Goal: Information Seeking & Learning: Understand process/instructions

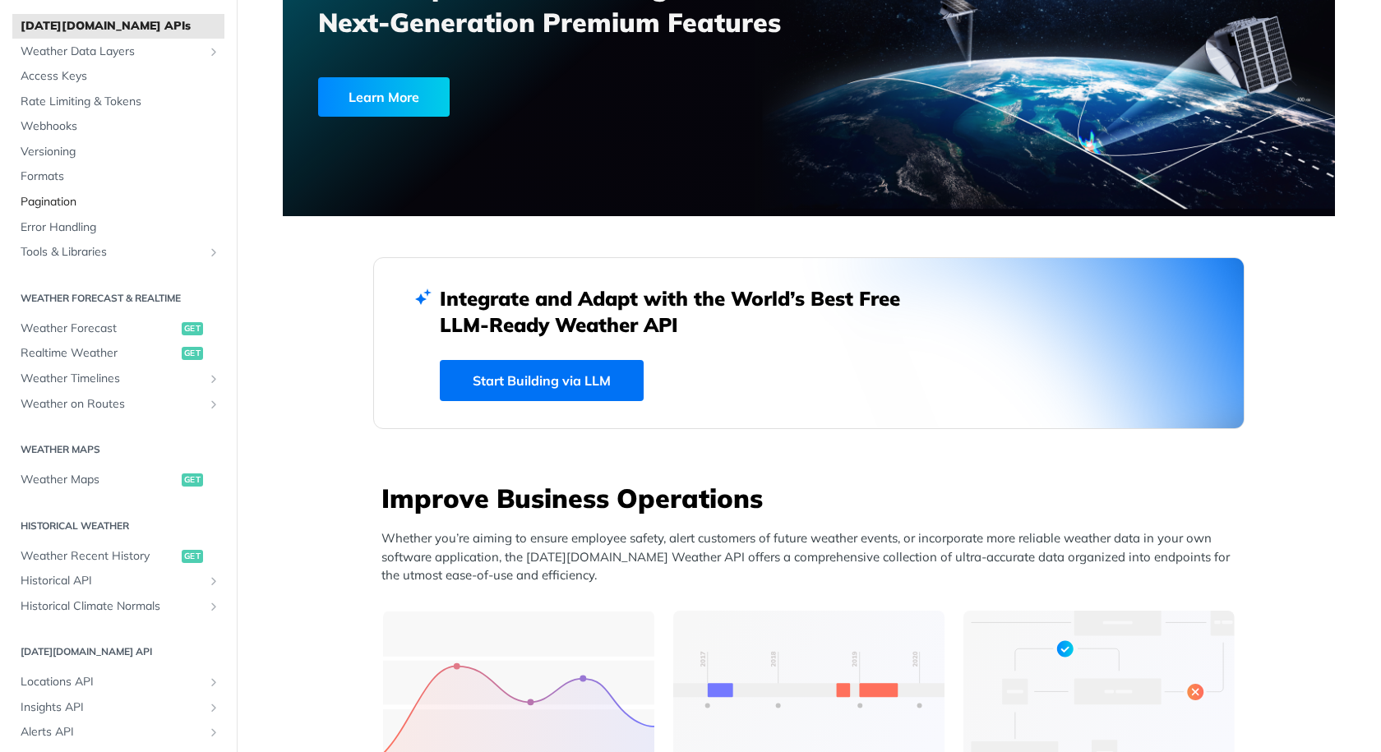
scroll to position [201, 0]
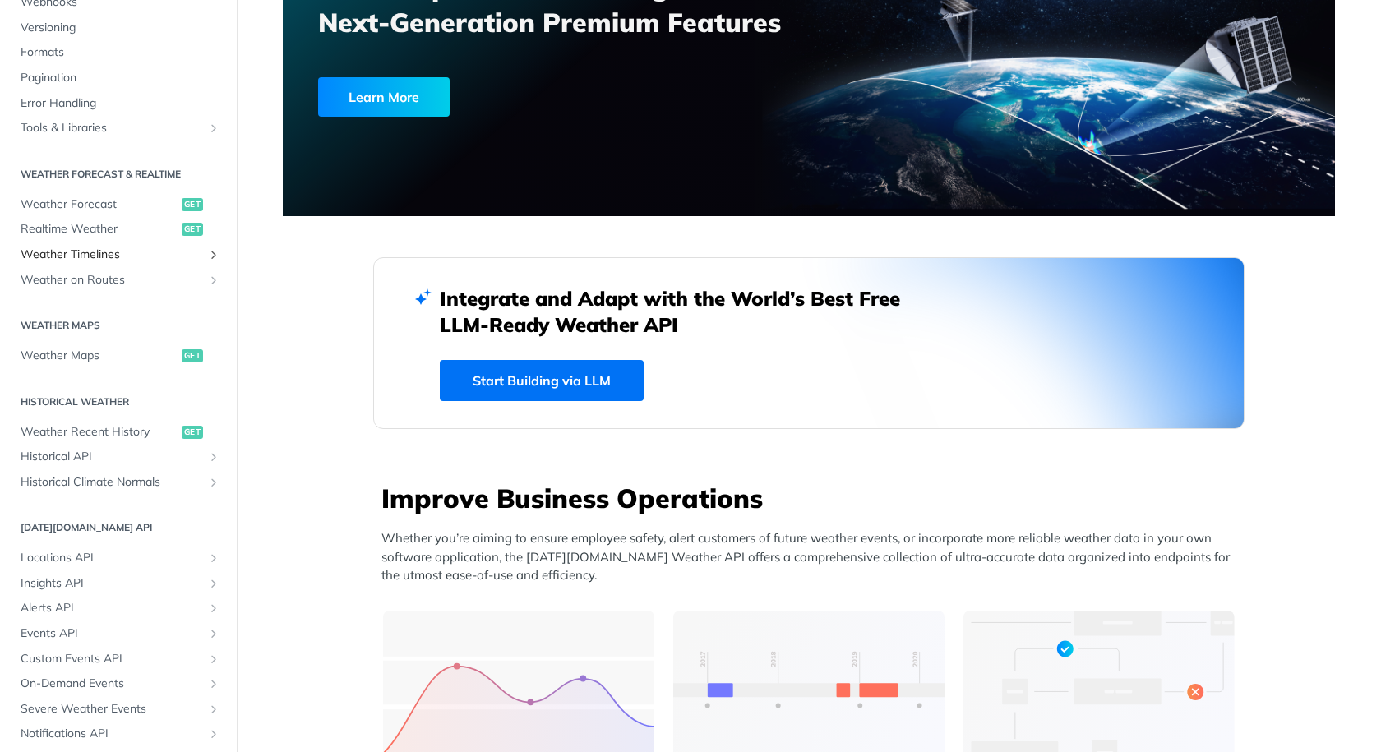
click at [91, 258] on span "Weather Timelines" at bounding box center [112, 255] width 183 height 16
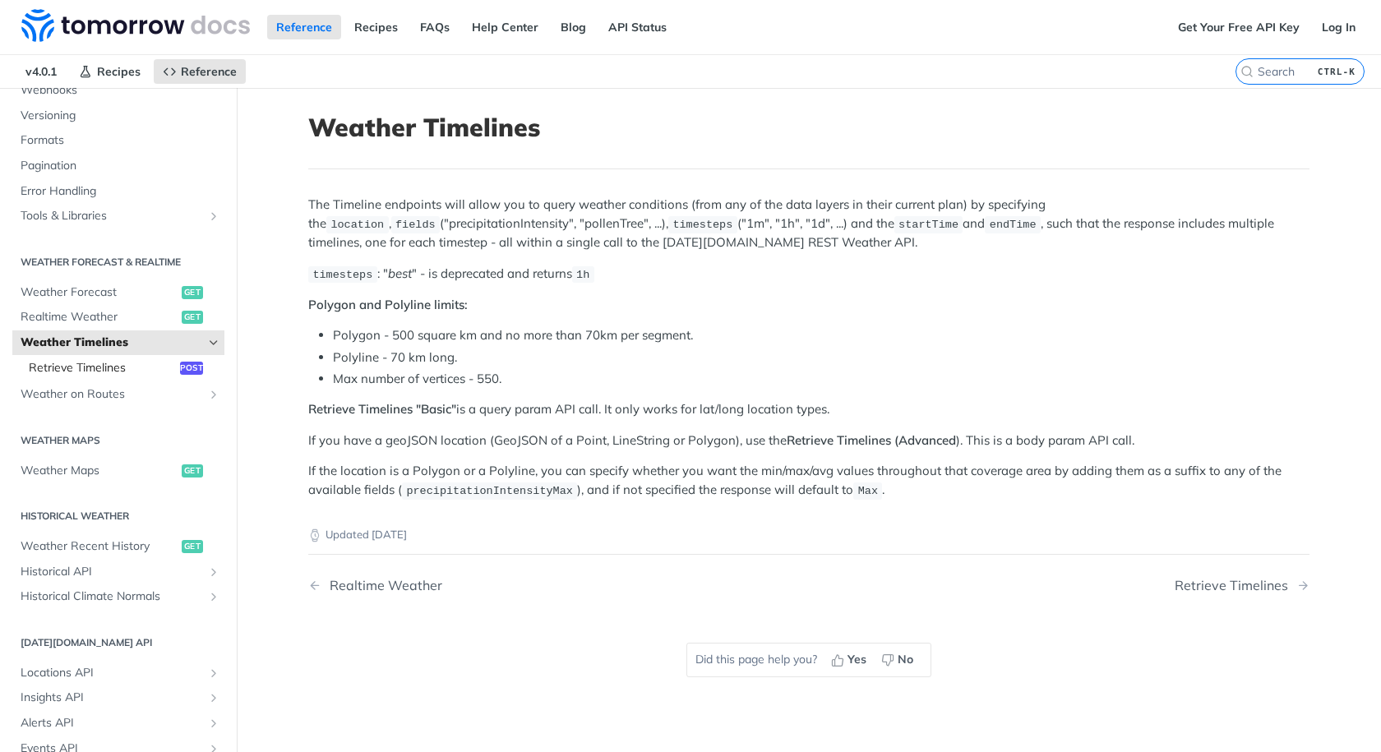
click at [81, 369] on span "Retrieve Timelines" at bounding box center [102, 368] width 147 height 16
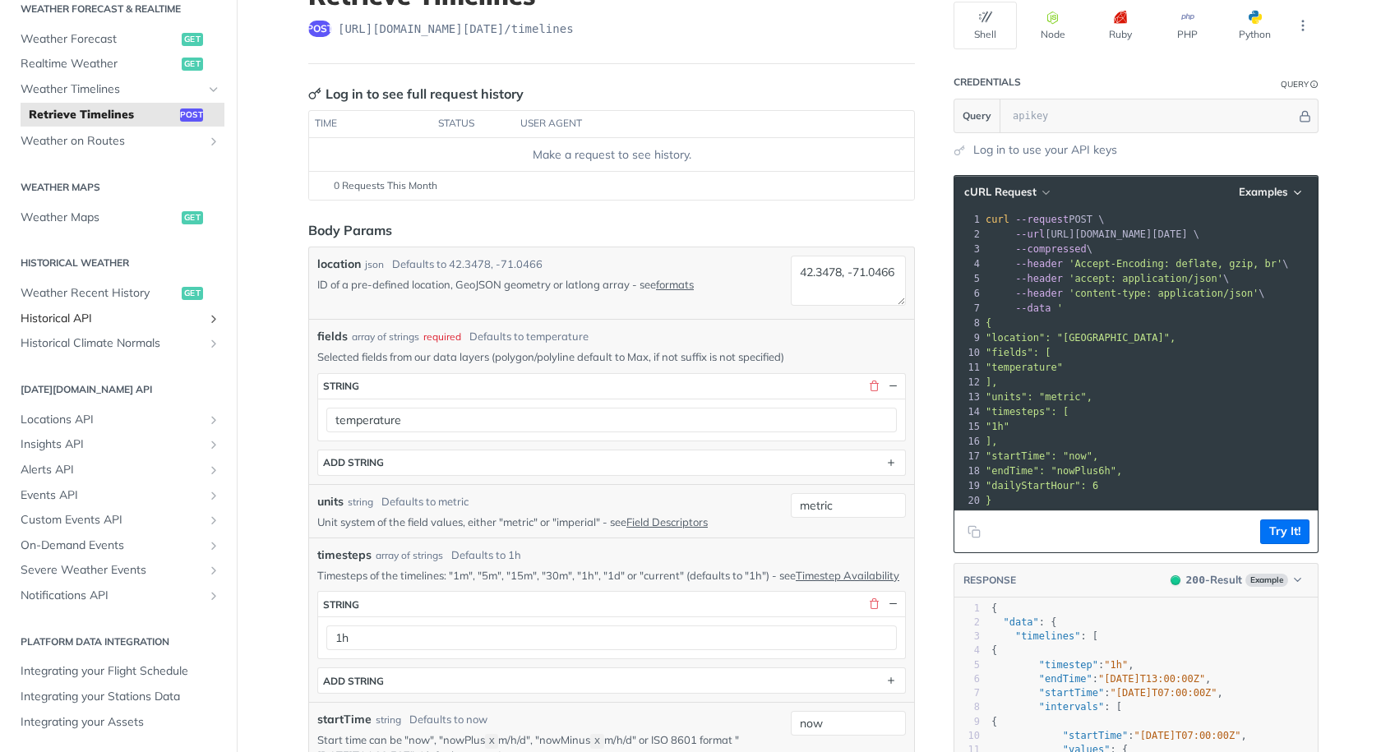
scroll to position [132, 0]
click at [60, 446] on span "Insights API" at bounding box center [112, 445] width 183 height 16
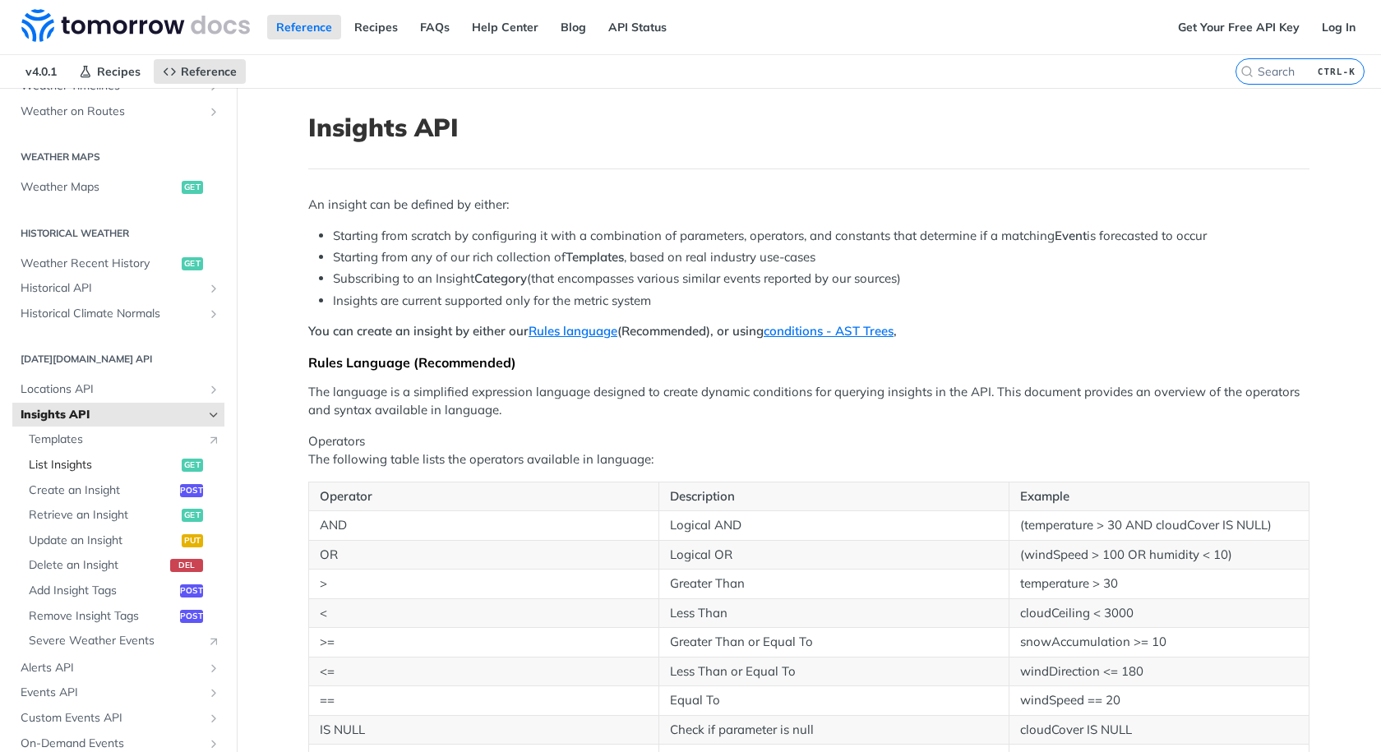
scroll to position [459, 0]
click at [87, 465] on span "List Insights" at bounding box center [103, 464] width 149 height 16
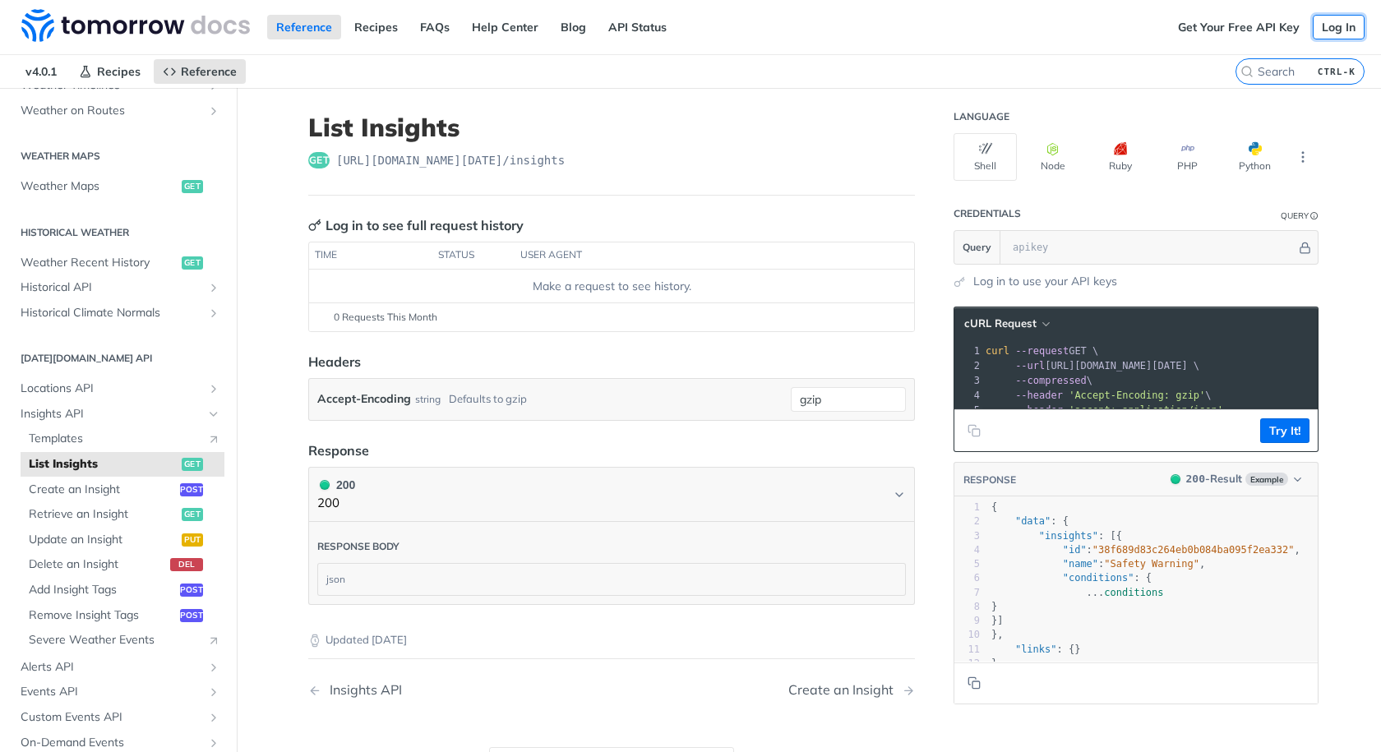
click at [1329, 26] on link "Log In" at bounding box center [1339, 27] width 52 height 25
click at [1220, 25] on link "Get Your Free API Key" at bounding box center [1239, 27] width 140 height 25
click at [1269, 437] on button "Try It!" at bounding box center [1284, 430] width 49 height 25
click at [86, 517] on span "Retrieve an Insight" at bounding box center [103, 514] width 149 height 16
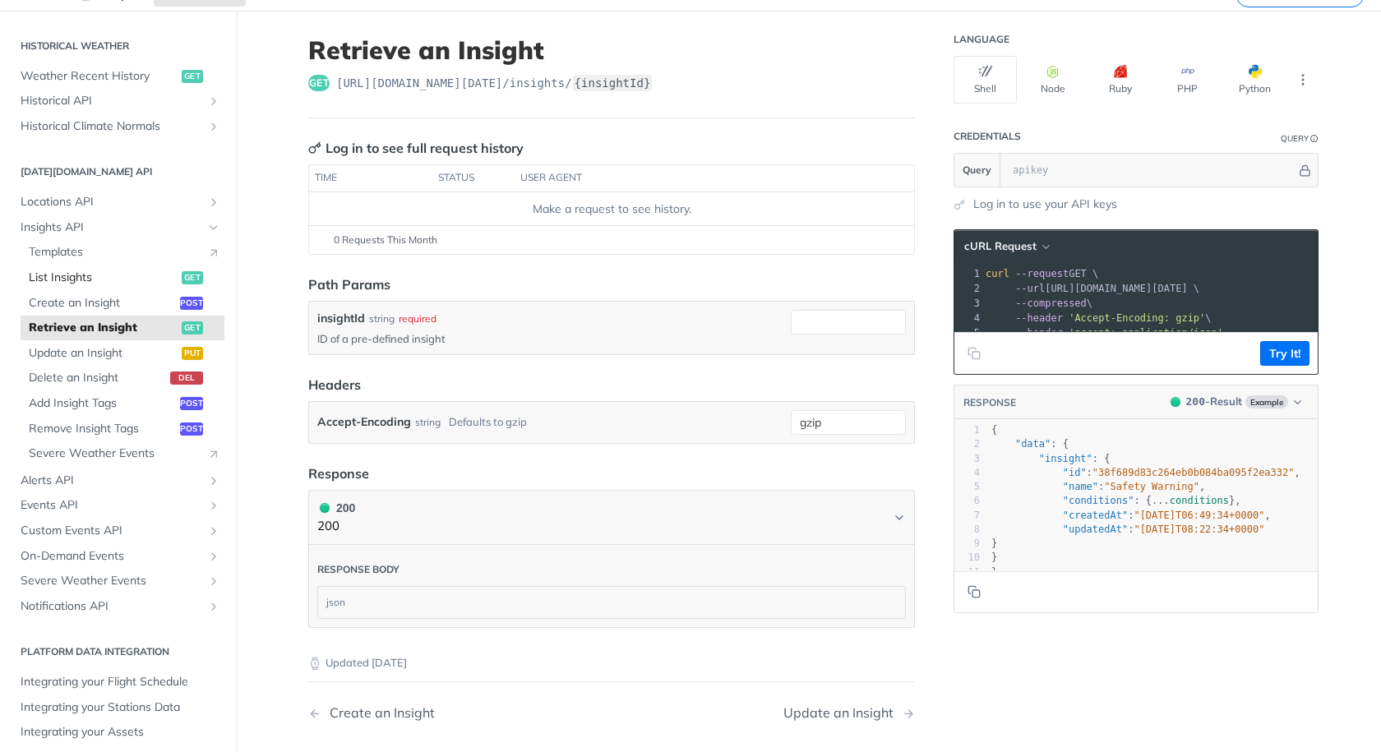
scroll to position [78, 0]
click at [89, 502] on span "Events API" at bounding box center [112, 505] width 183 height 16
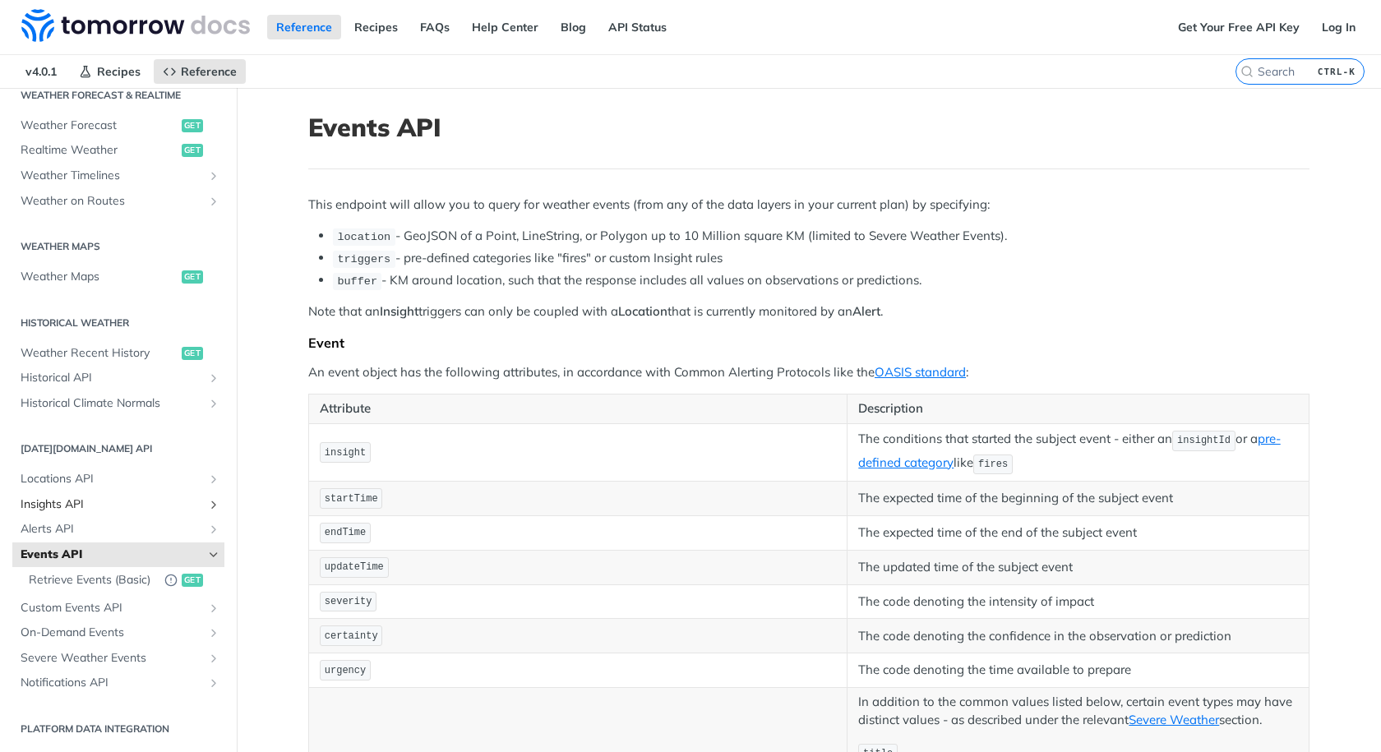
click at [68, 497] on span "Insights API" at bounding box center [112, 505] width 183 height 16
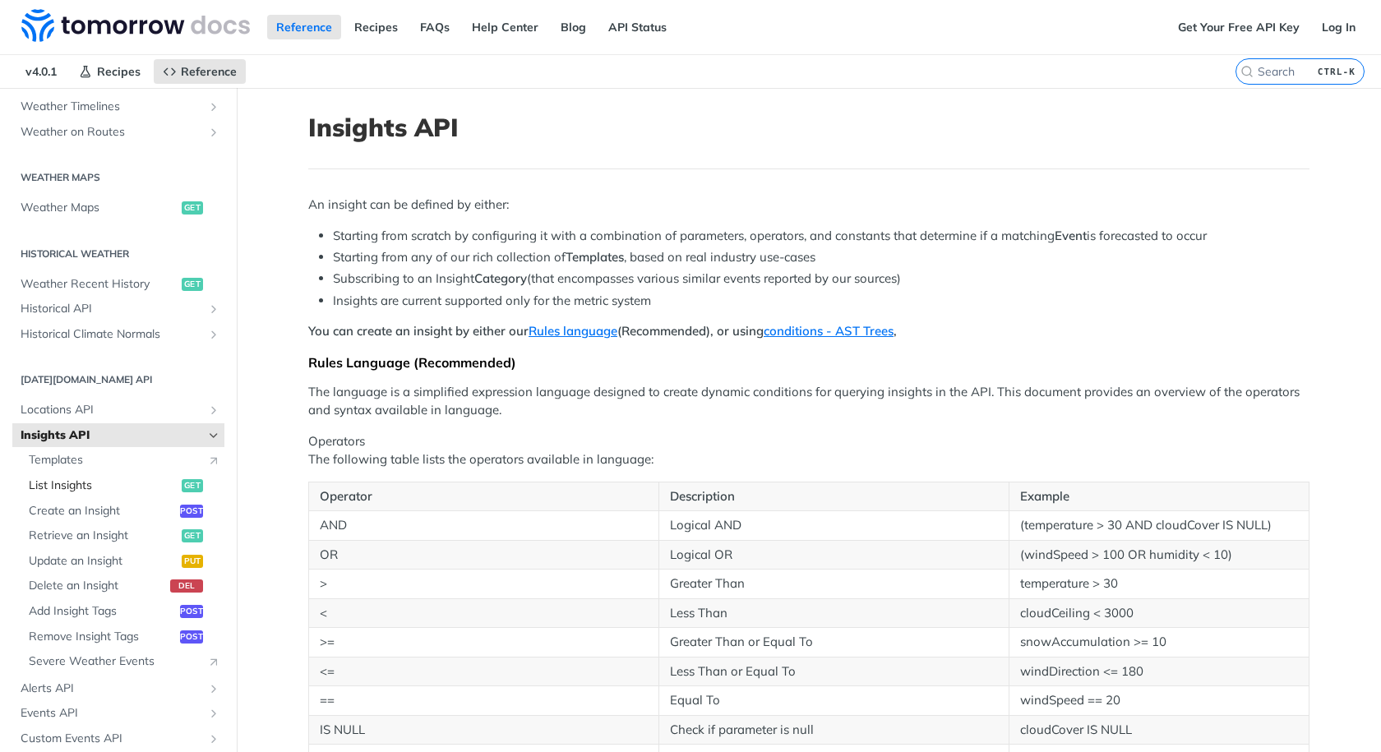
scroll to position [438, 0]
click at [84, 535] on span "Retrieve an Insight" at bounding box center [103, 535] width 149 height 16
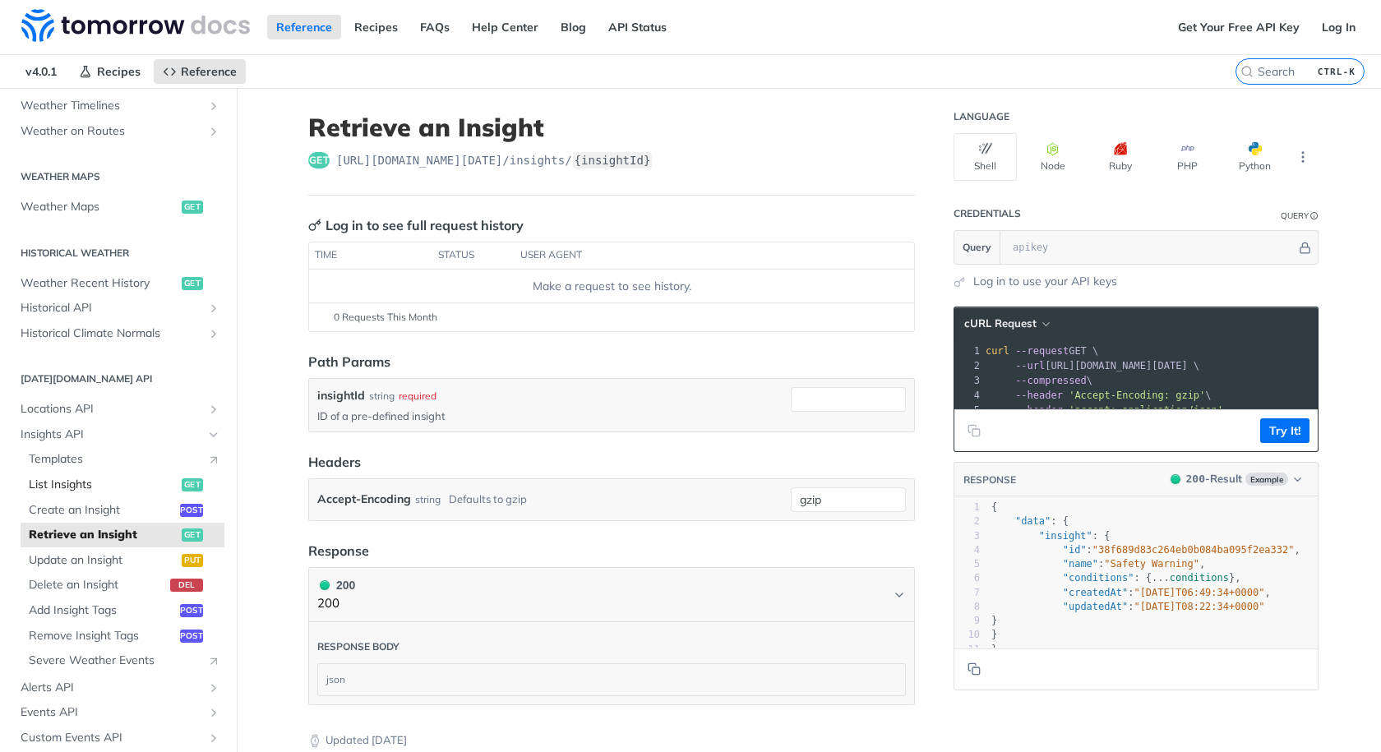
click at [49, 488] on span "List Insights" at bounding box center [103, 485] width 149 height 16
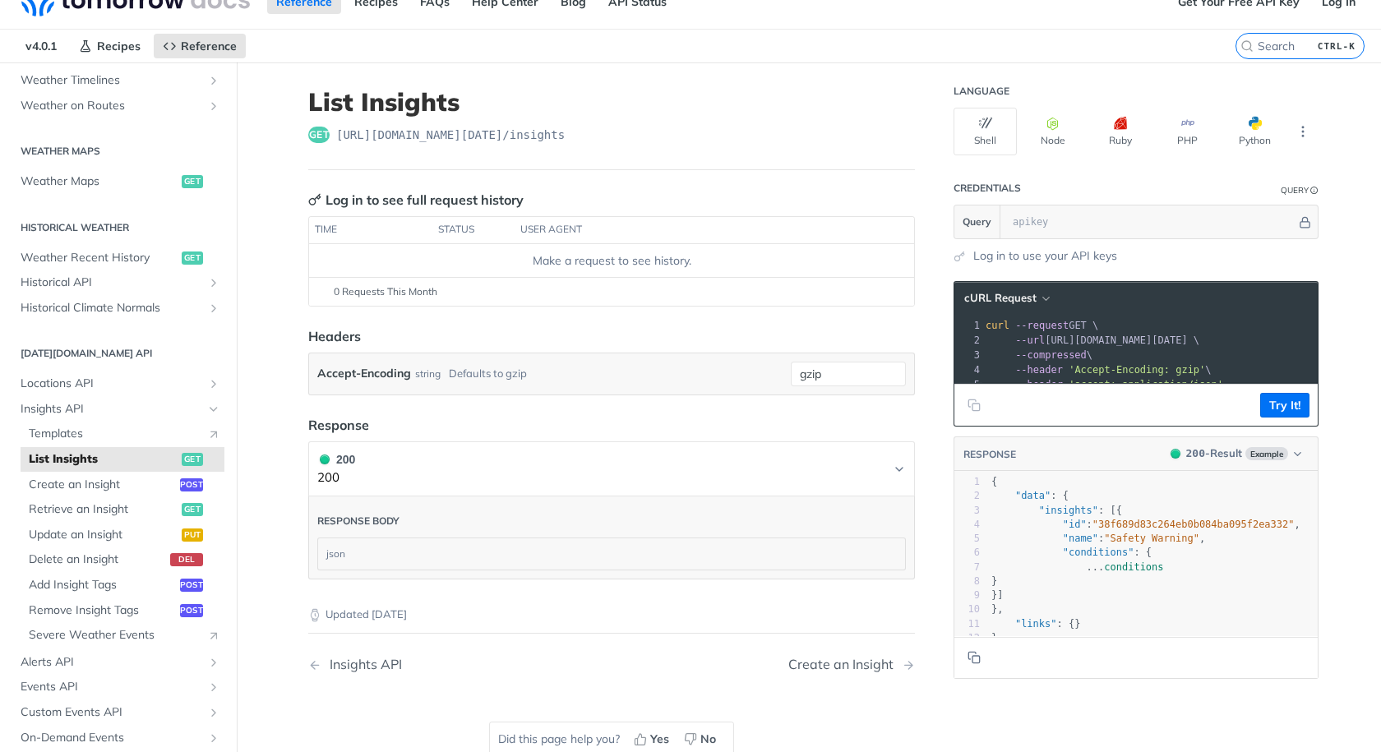
scroll to position [26, 0]
click at [92, 510] on span "Retrieve an Insight" at bounding box center [103, 509] width 149 height 16
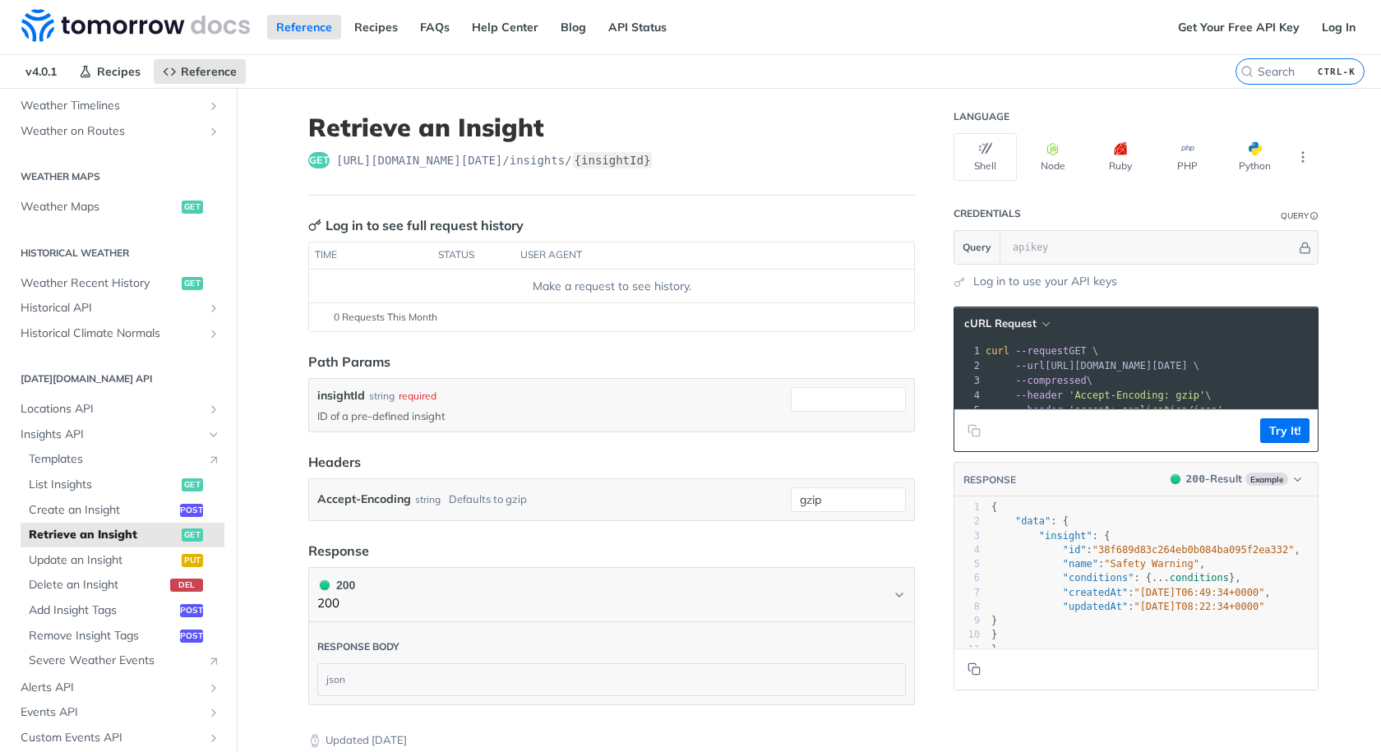
scroll to position [61, 0]
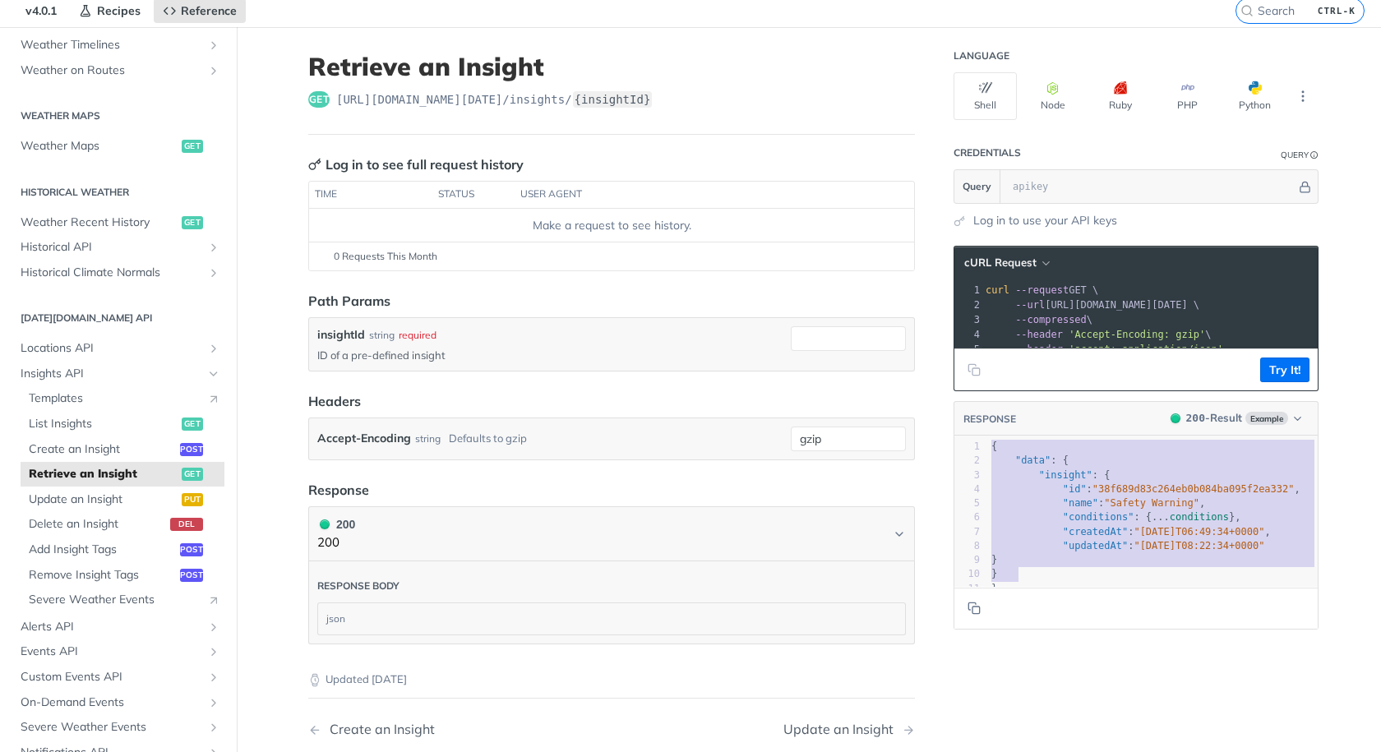
type textarea "{ "data": { "insight": { "id": "38f689d83c264eb0b084ba095f2ea332", "name": "Saf…"
drag, startPoint x: 982, startPoint y: 458, endPoint x: 1043, endPoint y: 599, distance: 153.9
click at [1043, 599] on div "x 1 { 2 "data" : { 3 "insight" : { 4 "id" : "38f689d83c264eb0b084ba095f2ea332" …" at bounding box center [1157, 533] width 405 height 192
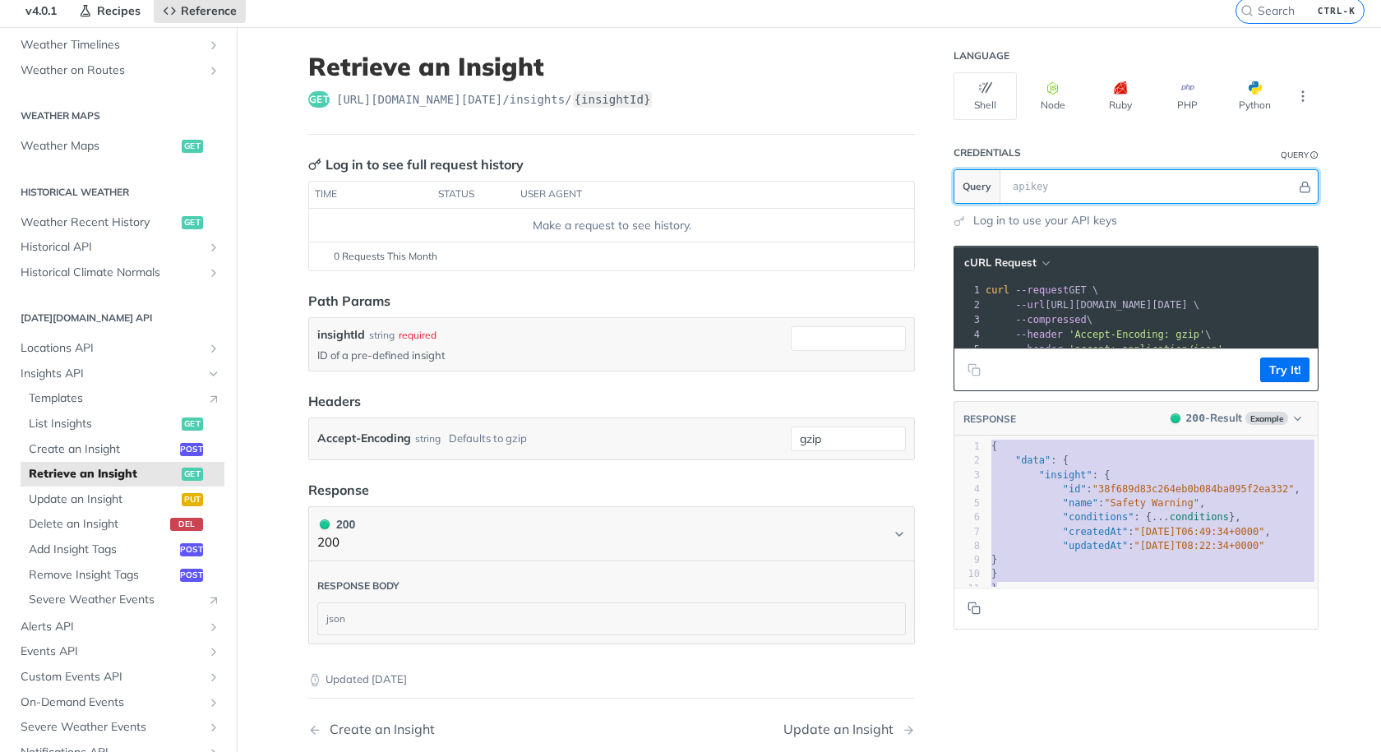
click at [1046, 196] on input "text" at bounding box center [1151, 186] width 292 height 33
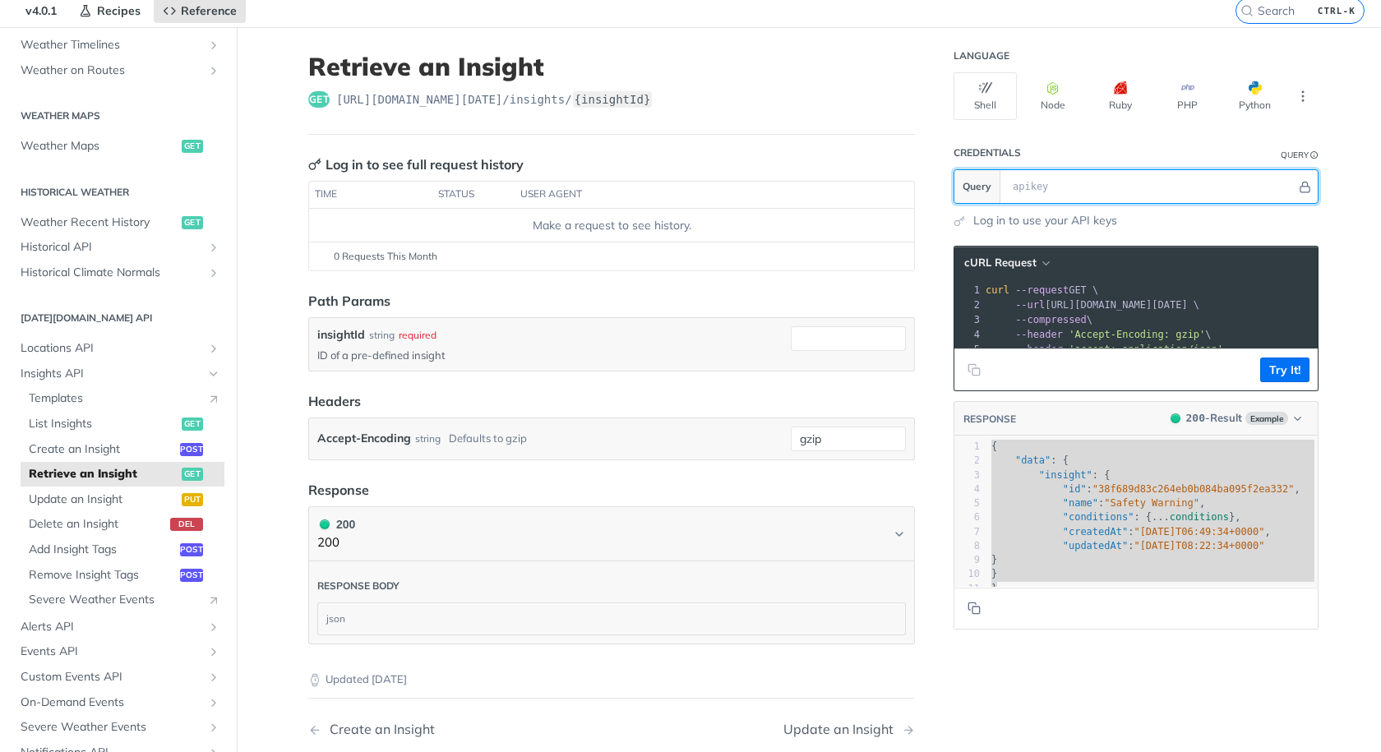
paste input "686bd6e49021787680eac36e"
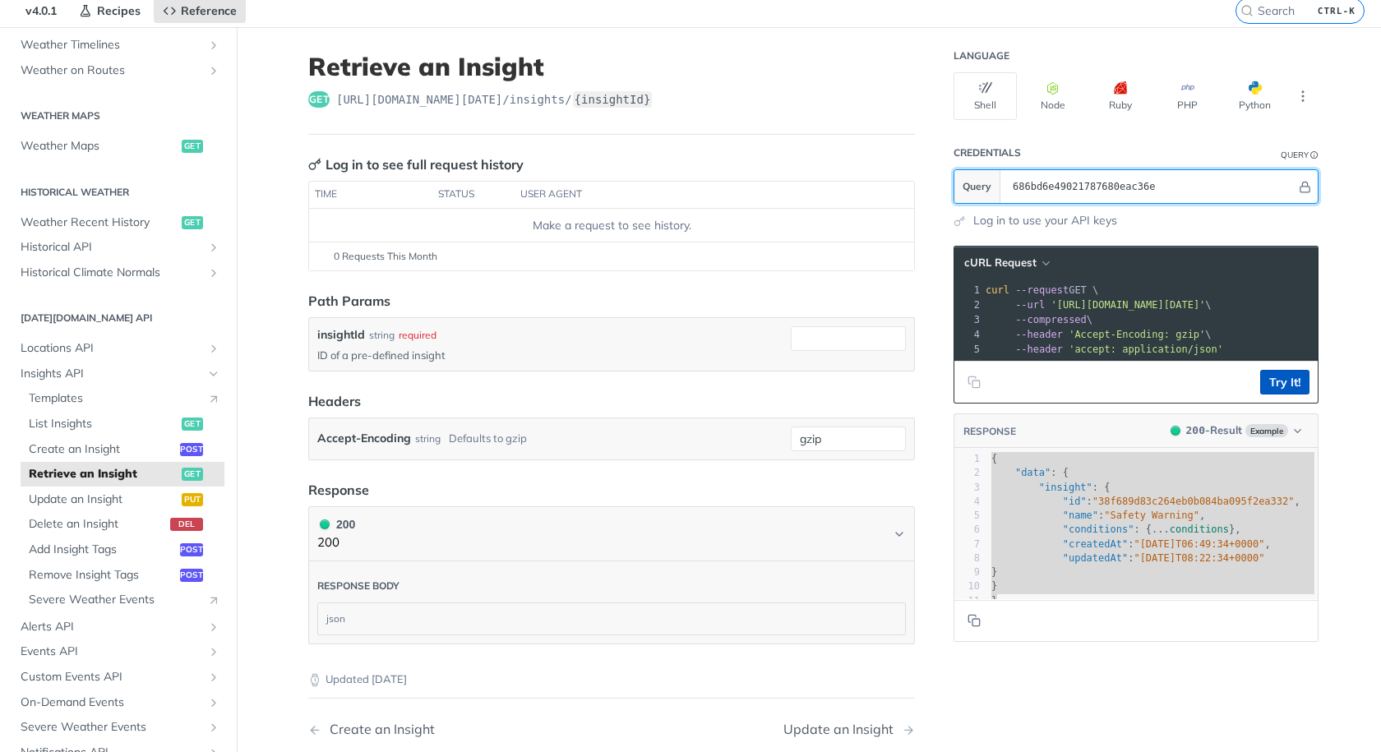
type input "686bd6e49021787680eac36e"
click at [1297, 395] on button "Try It!" at bounding box center [1284, 382] width 49 height 25
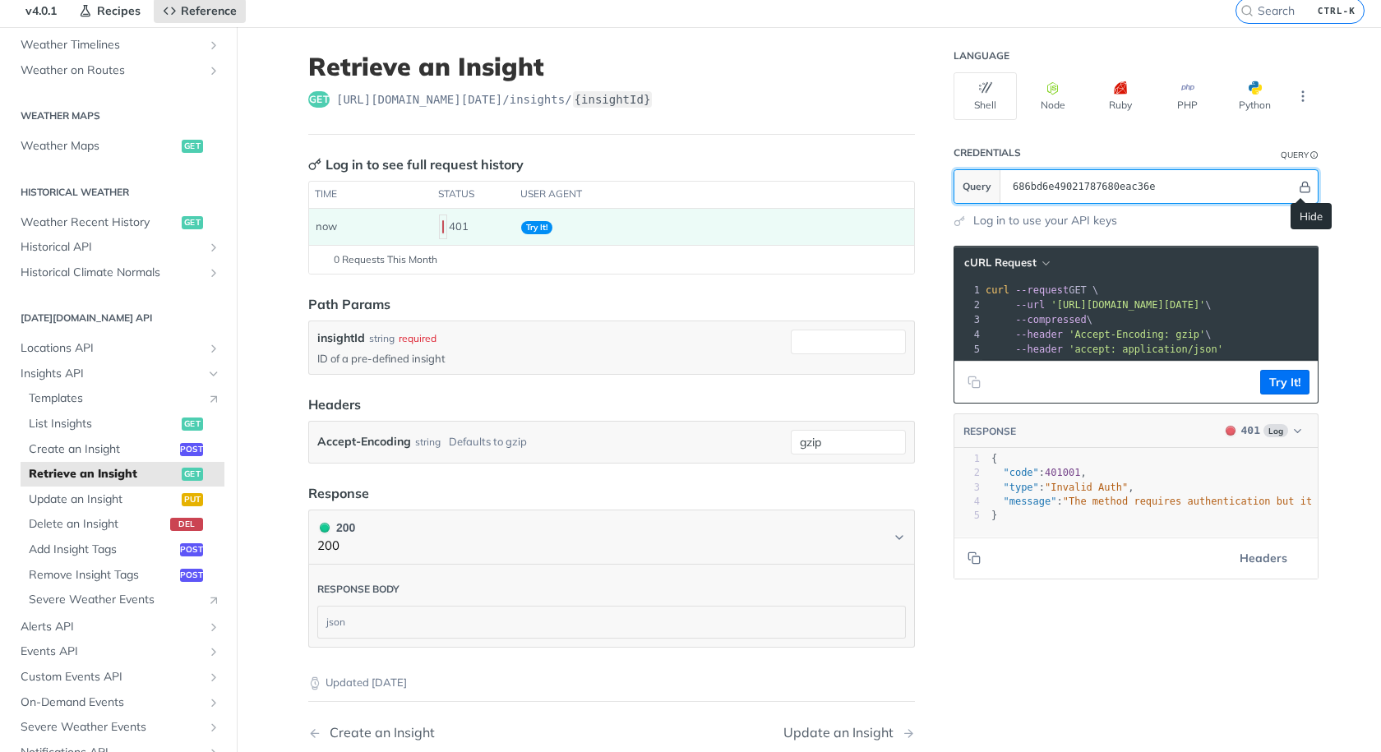
click at [1301, 184] on icon "Hide" at bounding box center [1305, 187] width 12 height 12
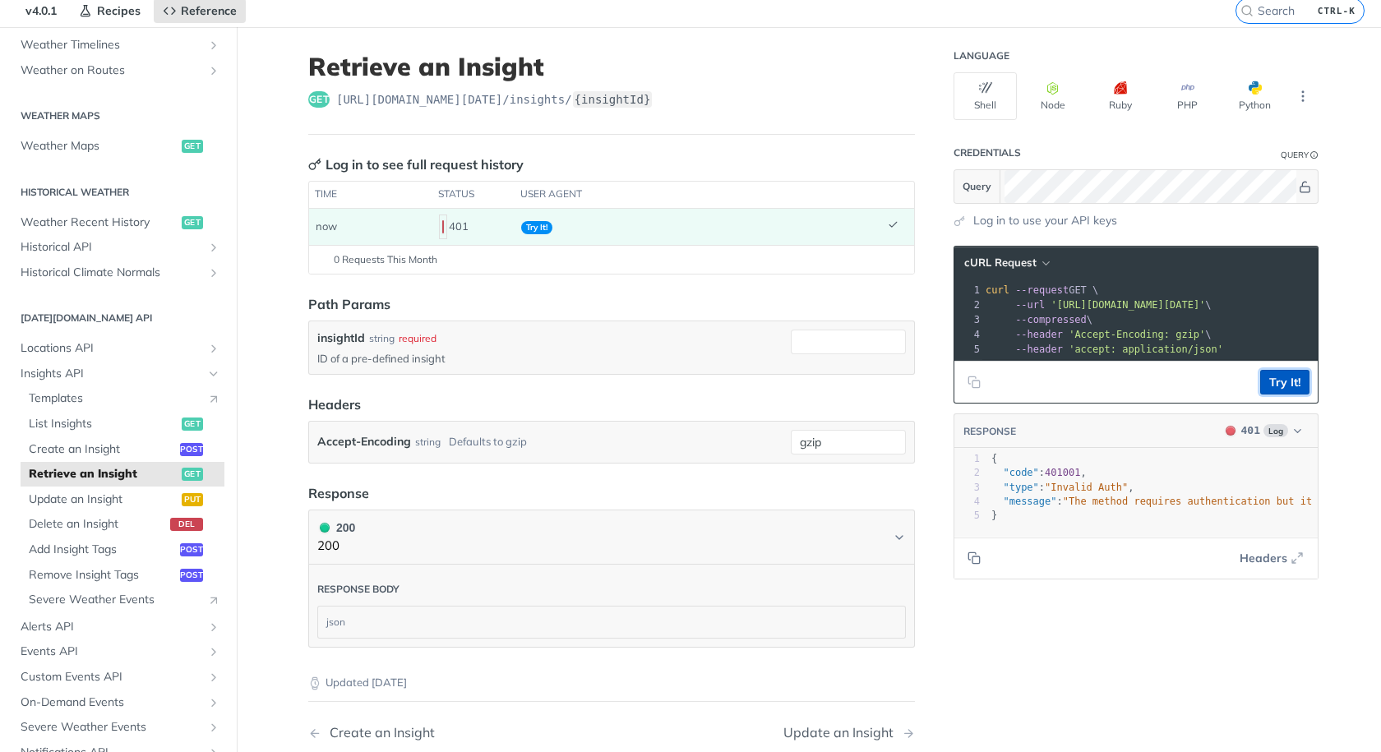
click at [1295, 395] on button "Try It!" at bounding box center [1284, 382] width 49 height 25
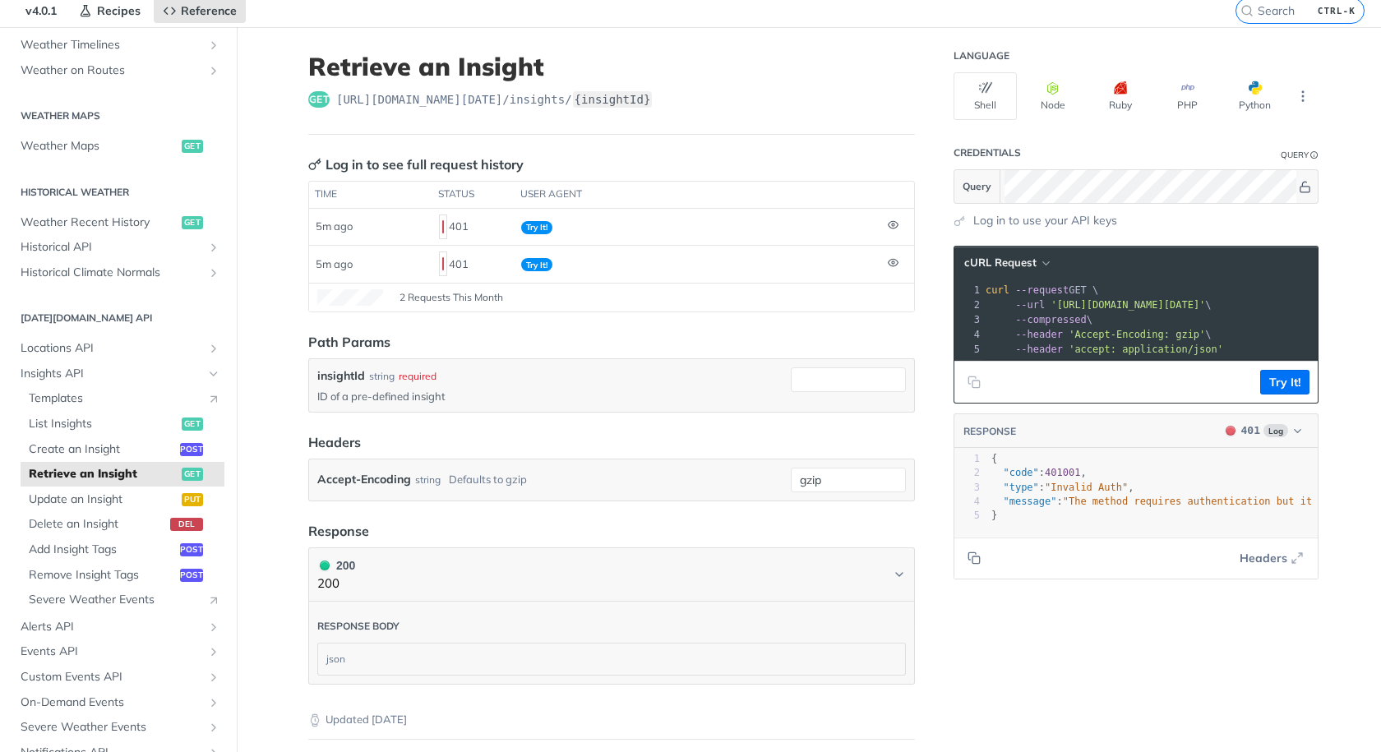
click at [770, 314] on article "Retrieve an Insight get https://api.tomorrow.io/v4 /insights/ {insightId} Log i…" at bounding box center [612, 473] width 658 height 893
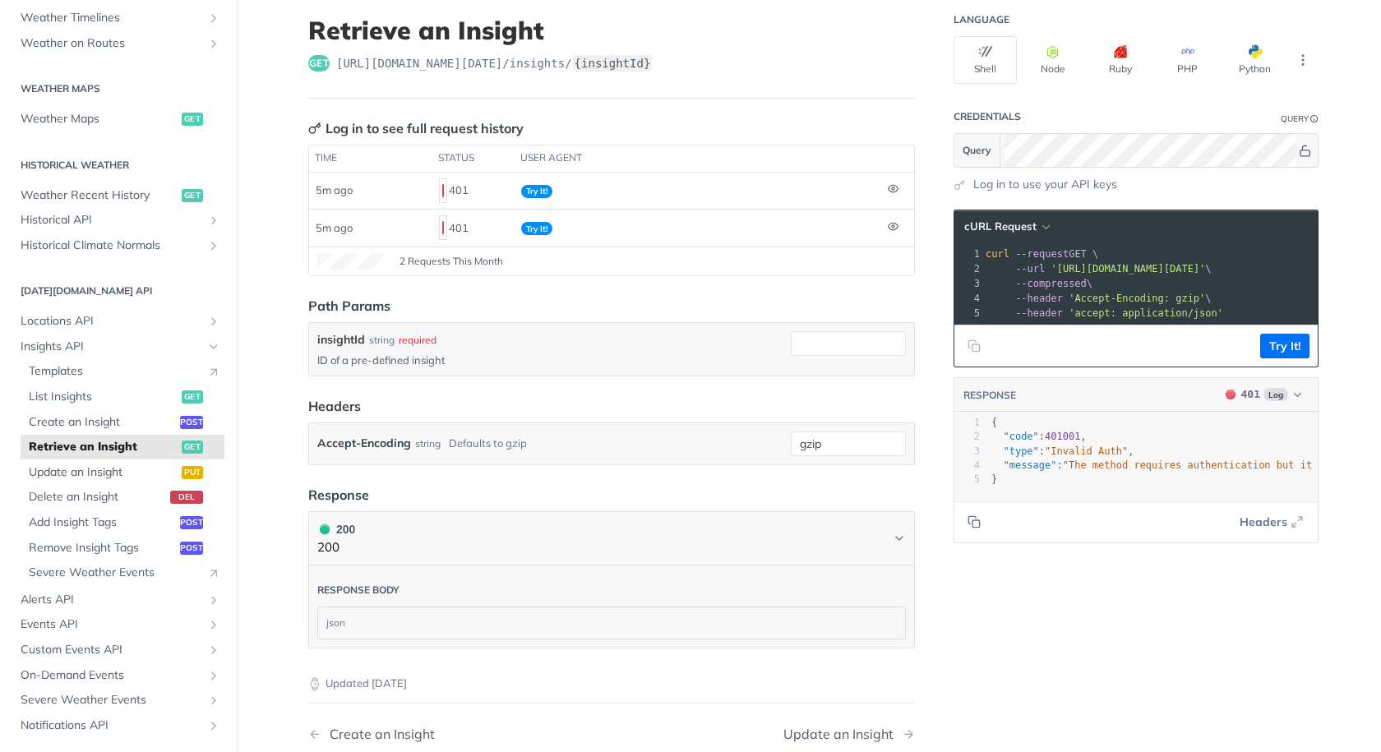
scroll to position [98, 0]
click at [95, 396] on span "List Insights" at bounding box center [103, 397] width 149 height 16
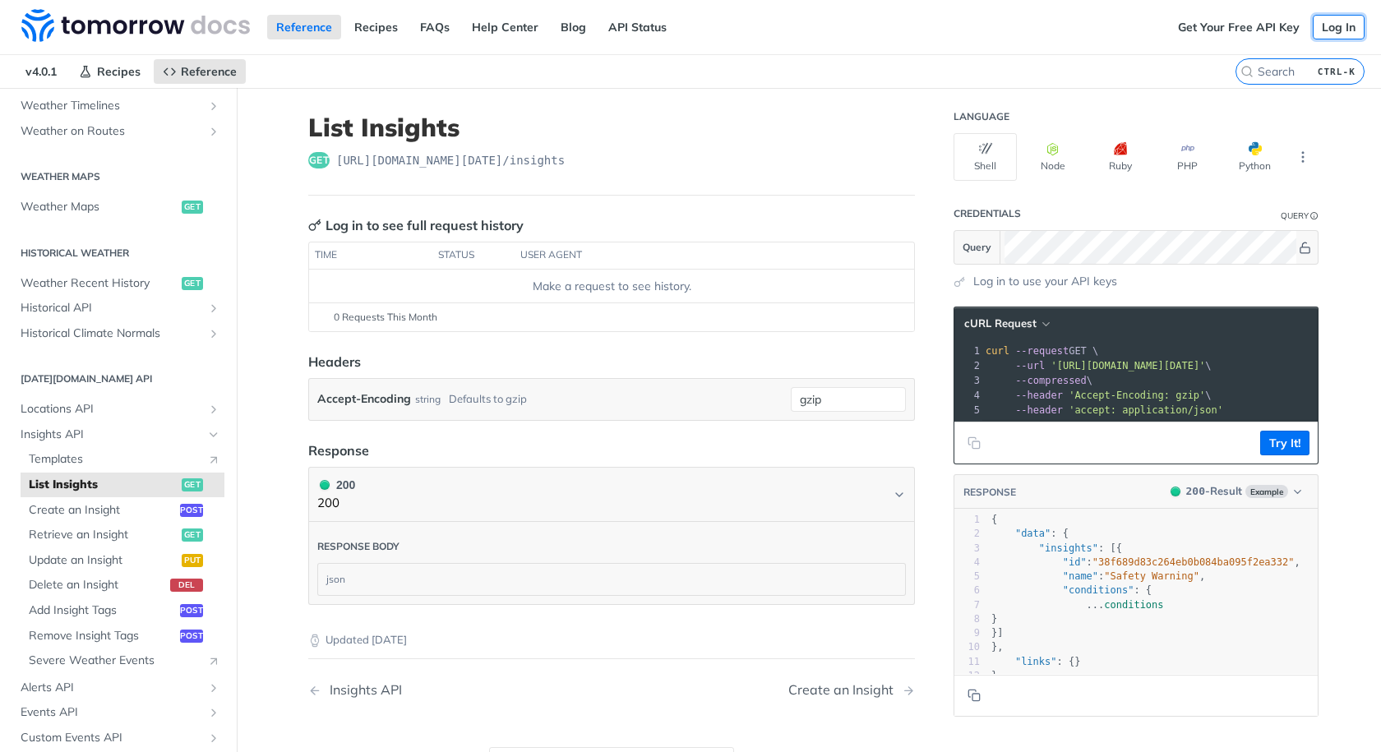
click at [1320, 29] on link "Log In" at bounding box center [1339, 27] width 52 height 25
click at [1234, 36] on link "Get Your Free API Key" at bounding box center [1239, 27] width 140 height 25
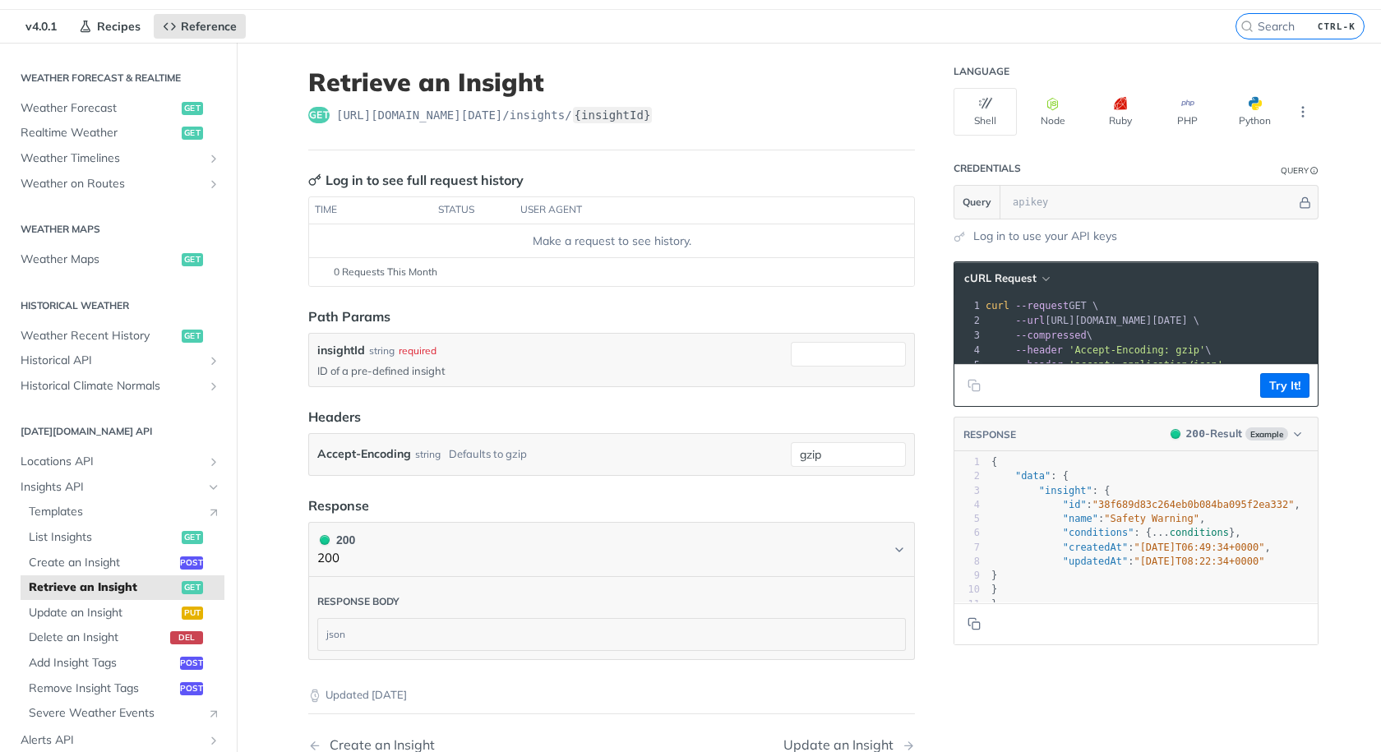
scroll to position [46, 0]
click at [1094, 538] on span ""conditions"" at bounding box center [1099, 532] width 72 height 12
drag, startPoint x: 651, startPoint y: 111, endPoint x: 321, endPoint y: 112, distance: 329.7
click at [321, 112] on div "get https://api.tomorrow.io/v4 /insights/ {insightId}" at bounding box center [611, 114] width 607 height 16
copy div "https://api.tomorrow.io/v4 /insights/ {insightId}"
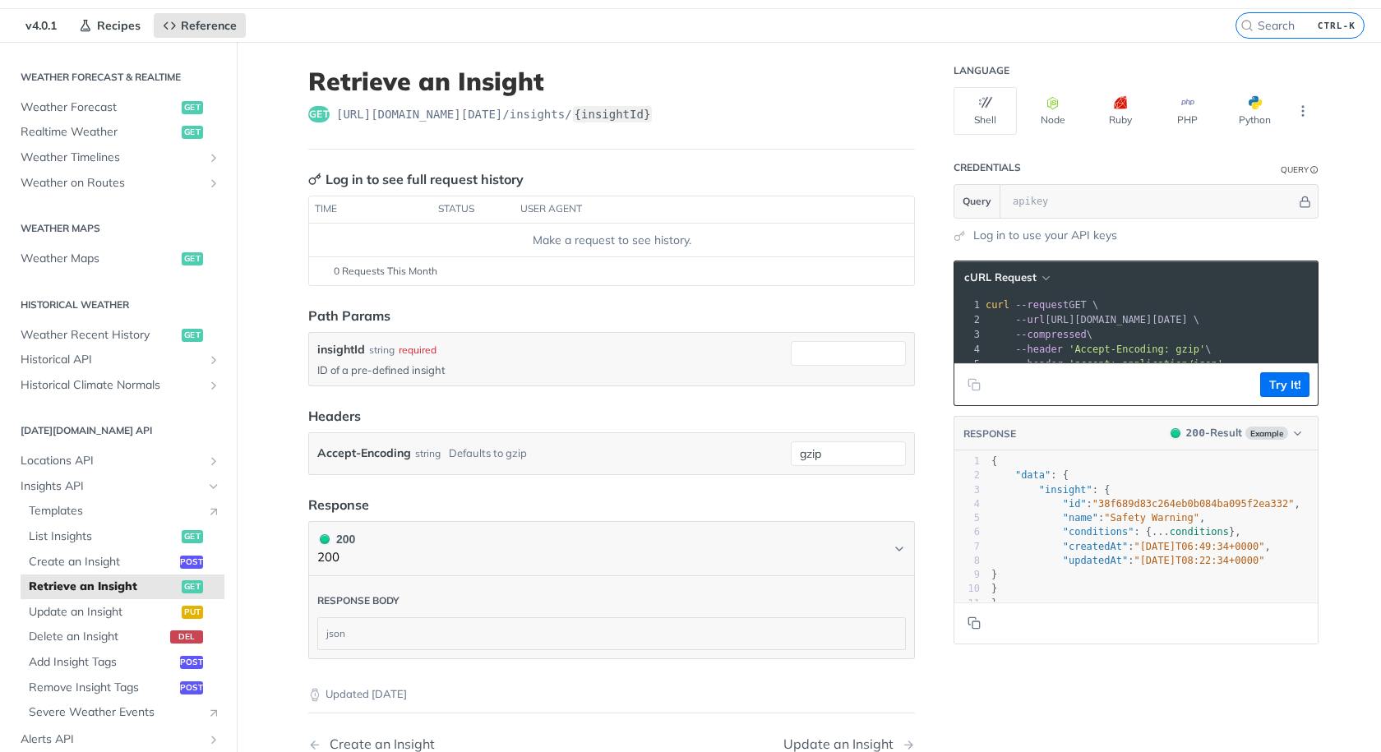
click at [1170, 538] on span "conditions" at bounding box center [1199, 532] width 59 height 12
type textarea "conditions"
click at [1170, 538] on span "conditions" at bounding box center [1199, 532] width 59 height 12
click at [1073, 552] on span ""createdAt"" at bounding box center [1095, 547] width 65 height 12
type textarea "createdAt"
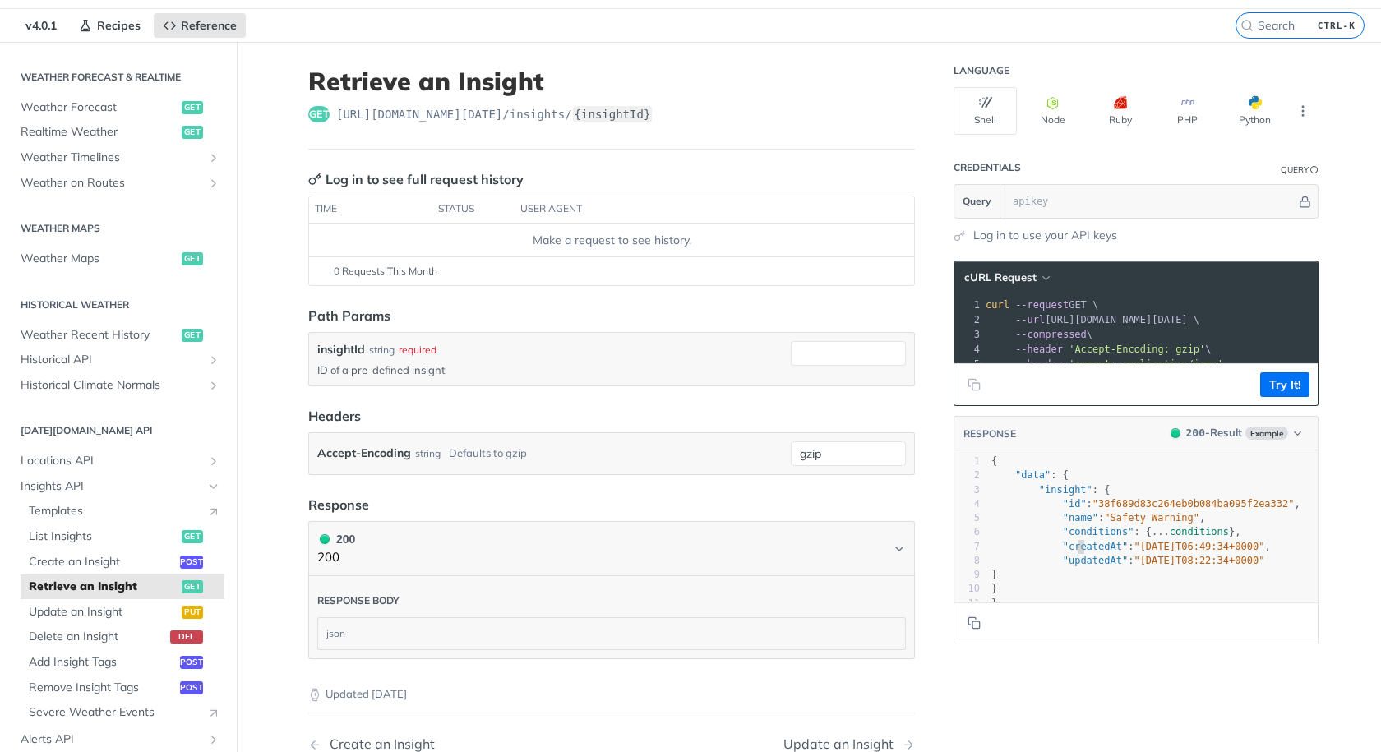
click at [1073, 552] on span ""createdAt"" at bounding box center [1095, 547] width 65 height 12
click at [1063, 538] on span ""conditions"" at bounding box center [1099, 532] width 72 height 12
type textarea ""conditions": {...conditions},"
click at [1063, 538] on span ""conditions"" at bounding box center [1099, 532] width 72 height 12
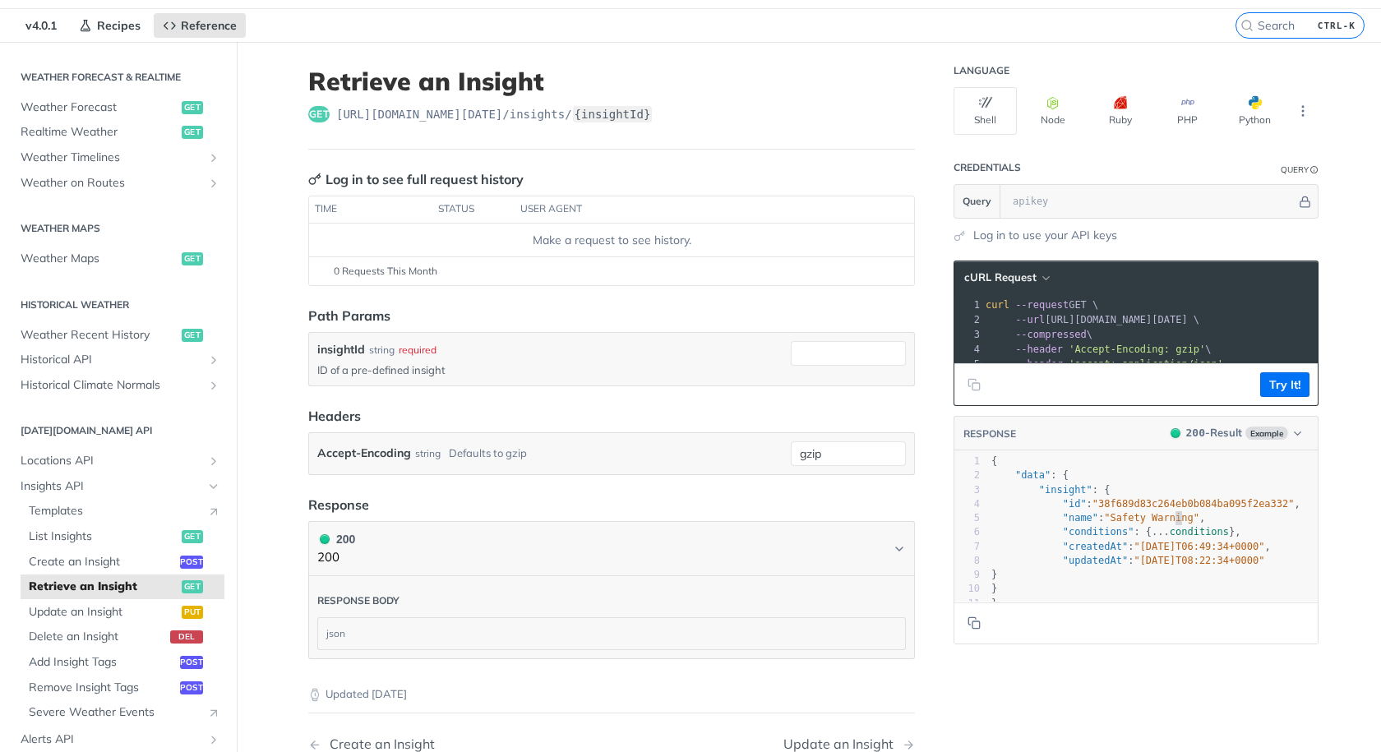
click at [1167, 524] on span ""Safety Warning"" at bounding box center [1151, 518] width 95 height 12
click at [1275, 393] on button "Try It!" at bounding box center [1284, 384] width 49 height 25
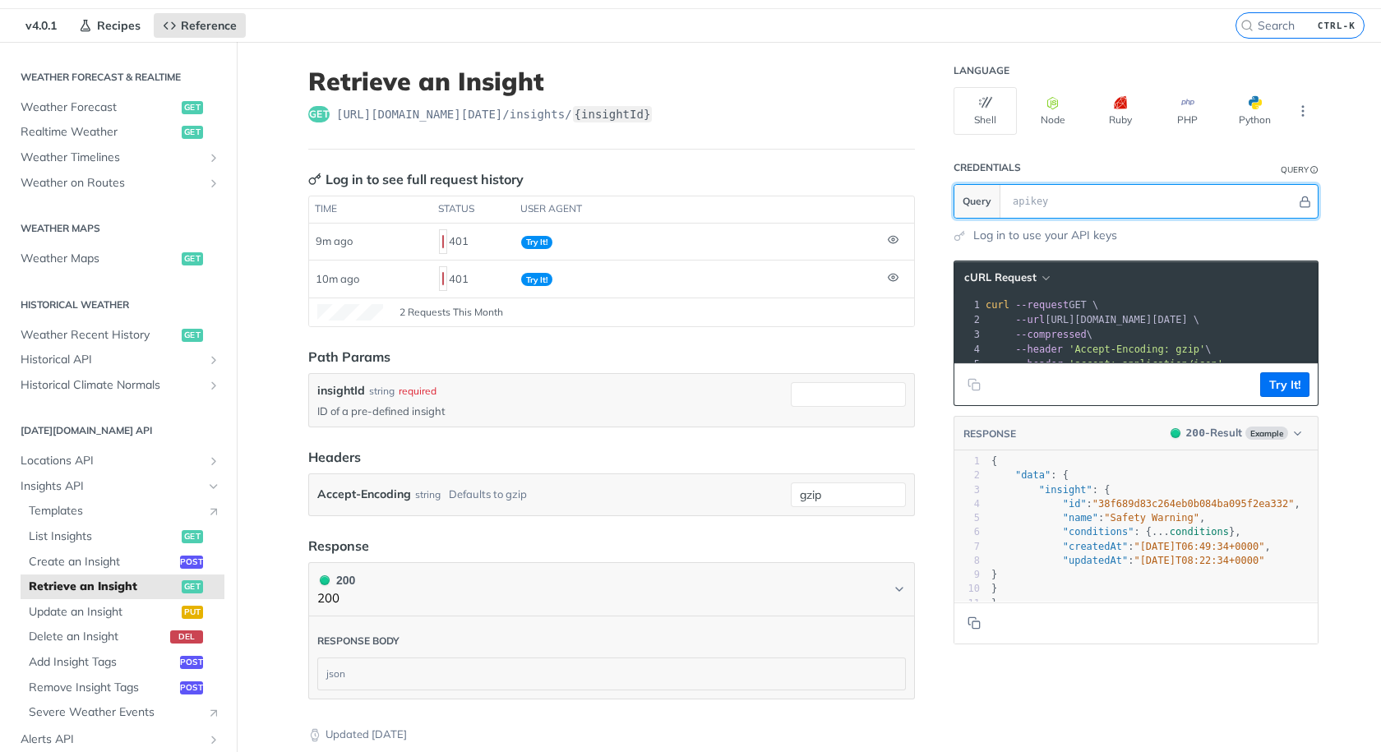
click at [1035, 204] on input "text" at bounding box center [1151, 201] width 292 height 33
paste input "&_gl=1*qhl156*_ga*NjgxNTcxODMzLjE3NTEzNDQ2MTc.*_ga_FYZPGBJRTX*czE3NTg4OTY4NTEkb…"
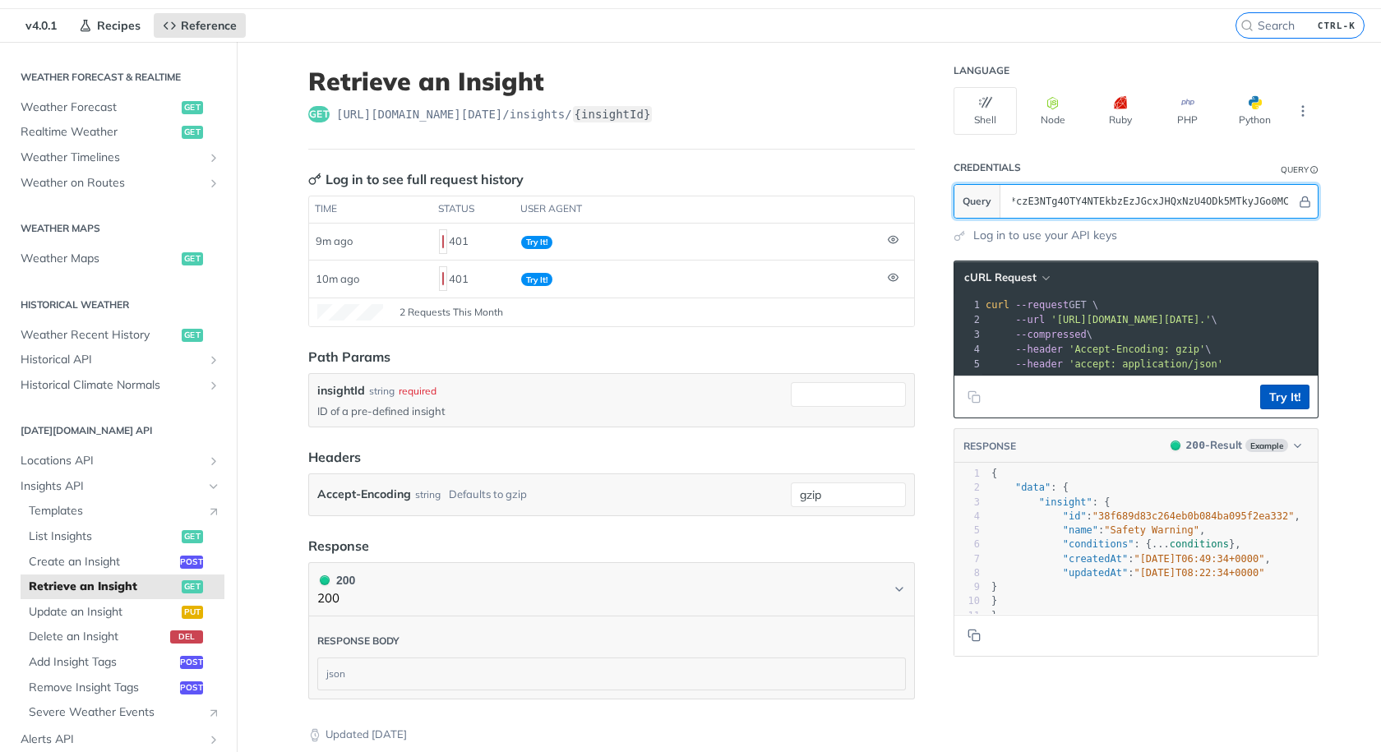
type input "&_gl=1*qhl156*_ga*NjgxNTcxODMzLjE3NTEzNDQ2MTc.*_ga_FYZPGBJRTX*czE3NTg4OTY4NTEkb…"
click at [1291, 409] on button "Try It!" at bounding box center [1284, 397] width 49 height 25
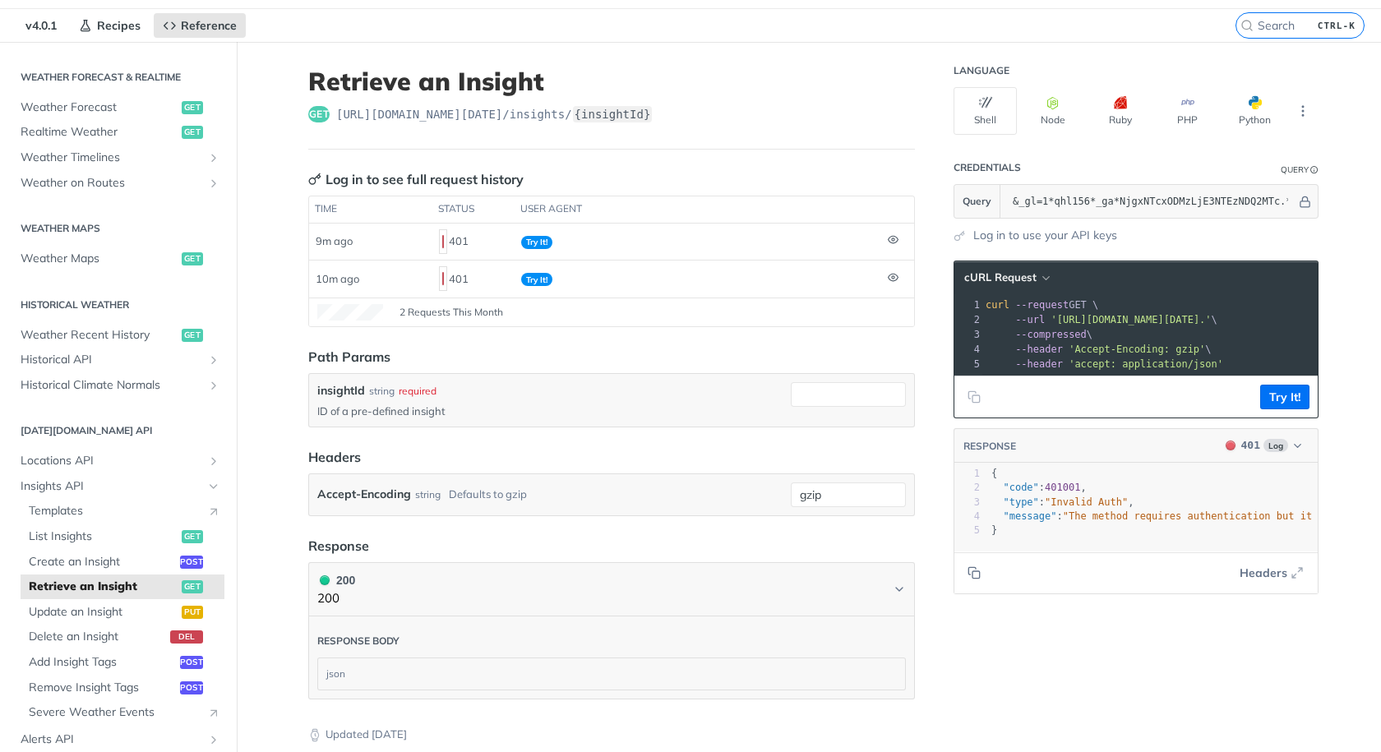
click at [804, 360] on header "Path Params" at bounding box center [611, 357] width 607 height 20
click at [1136, 204] on input "&_gl=1*qhl156*_ga*NjgxNTcxODMzLjE3NTEzNDQ2MTc.*_ga_FYZPGBJRTX*czE3NTg4OTY4NTEkb…" at bounding box center [1151, 201] width 292 height 33
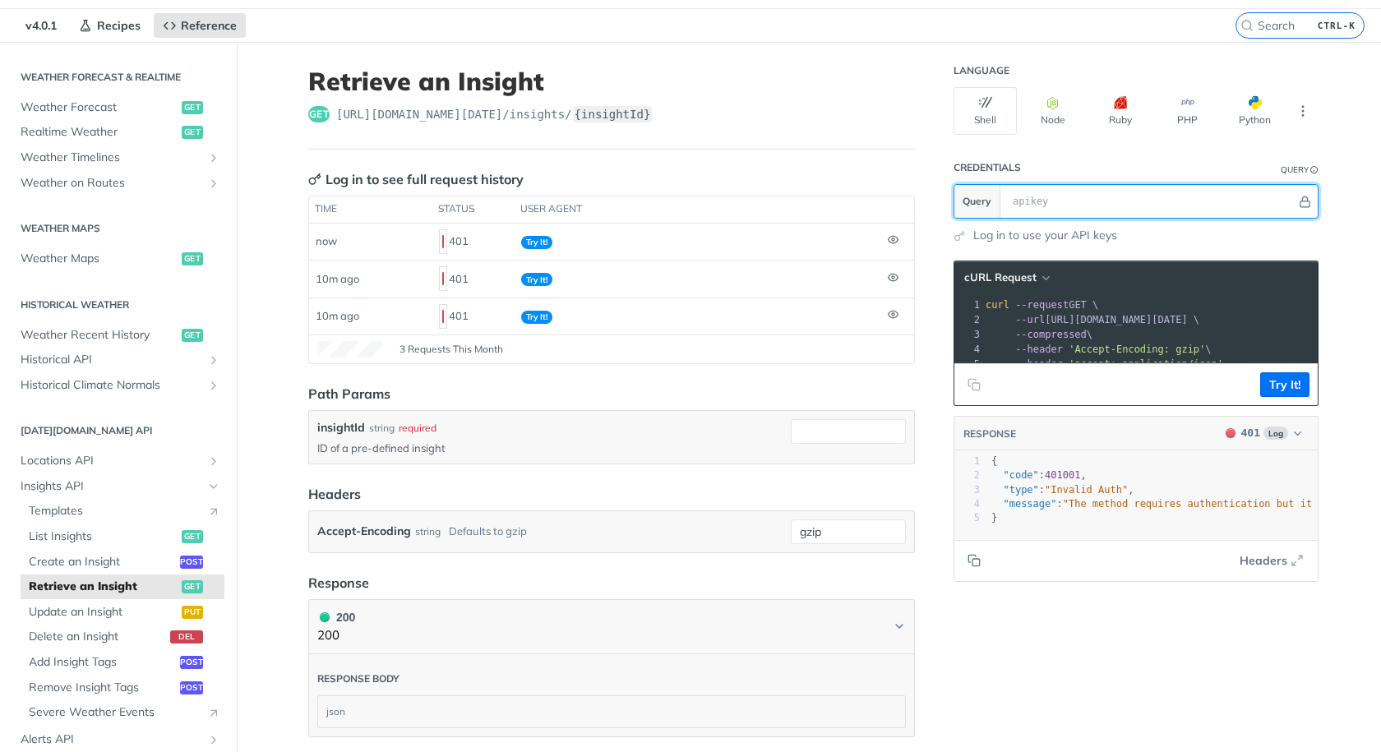
paste input "1*qhl156*_ga*NjgxNTcxODMzLjE3NTEzNDQ2MTc.*_ga_FYZPGBJRTX*czE3NTg4OTY4NTEkbzEzJG…"
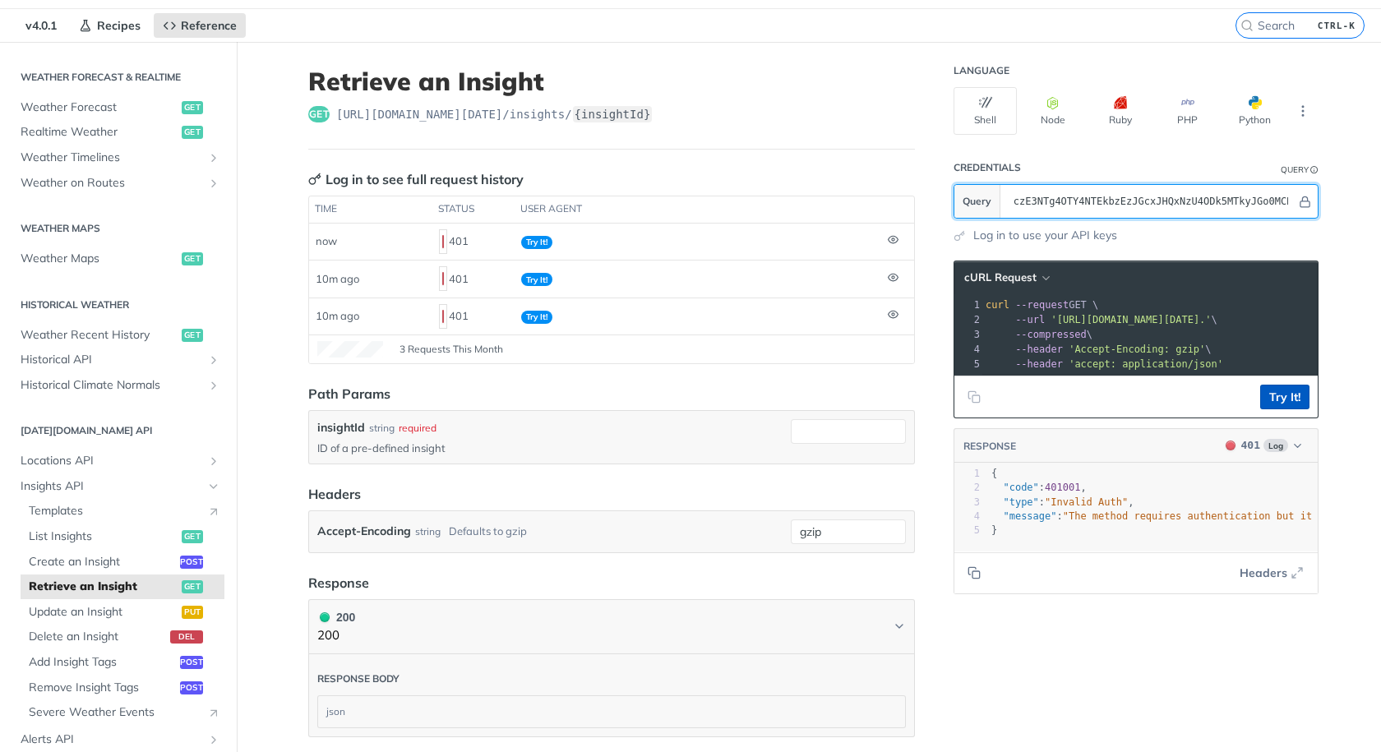
type input "1*qhl156*_ga*NjgxNTcxODMzLjE3NTEzNDQ2MTc.*_ga_FYZPGBJRTX*czE3NTg4OTY4NTEkbzEzJG…"
click at [1293, 409] on button "Try It!" at bounding box center [1284, 397] width 49 height 25
click at [887, 395] on header "Path Params" at bounding box center [611, 394] width 607 height 20
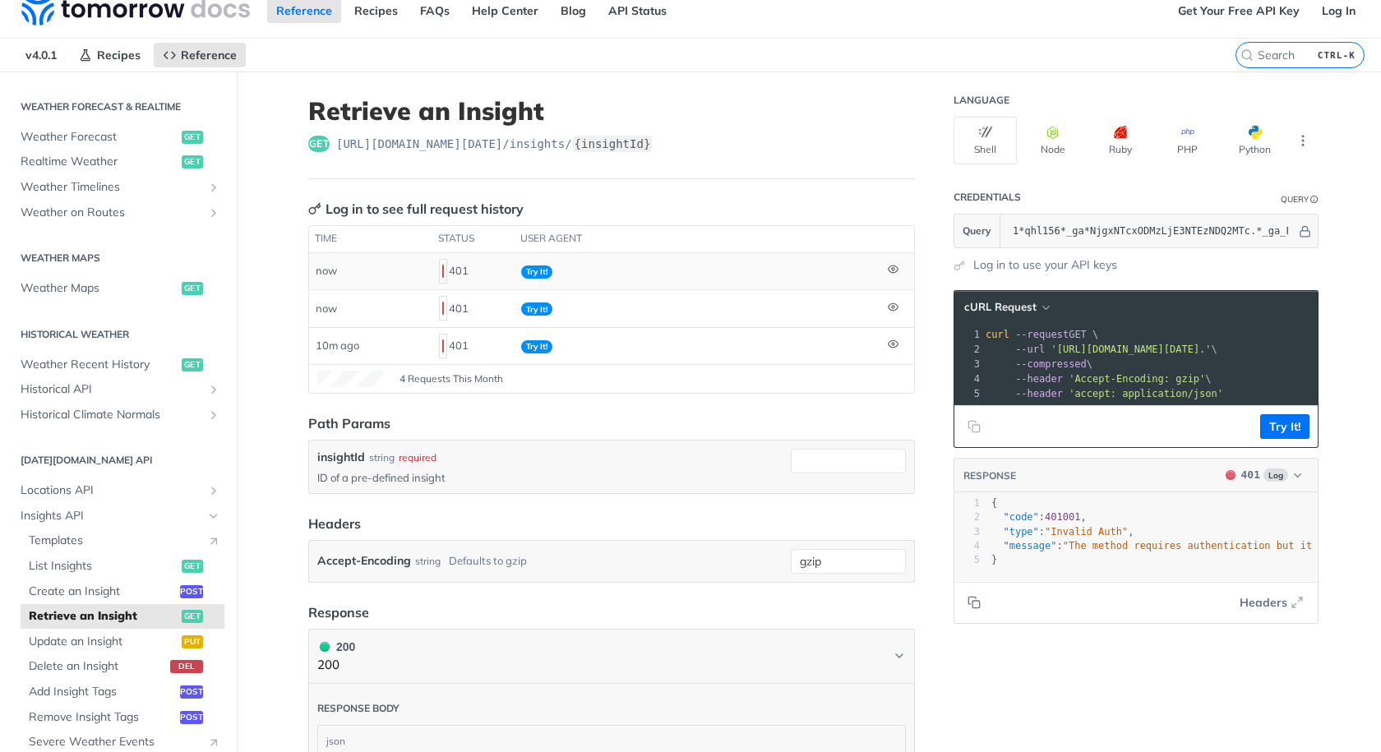
scroll to position [16, 0]
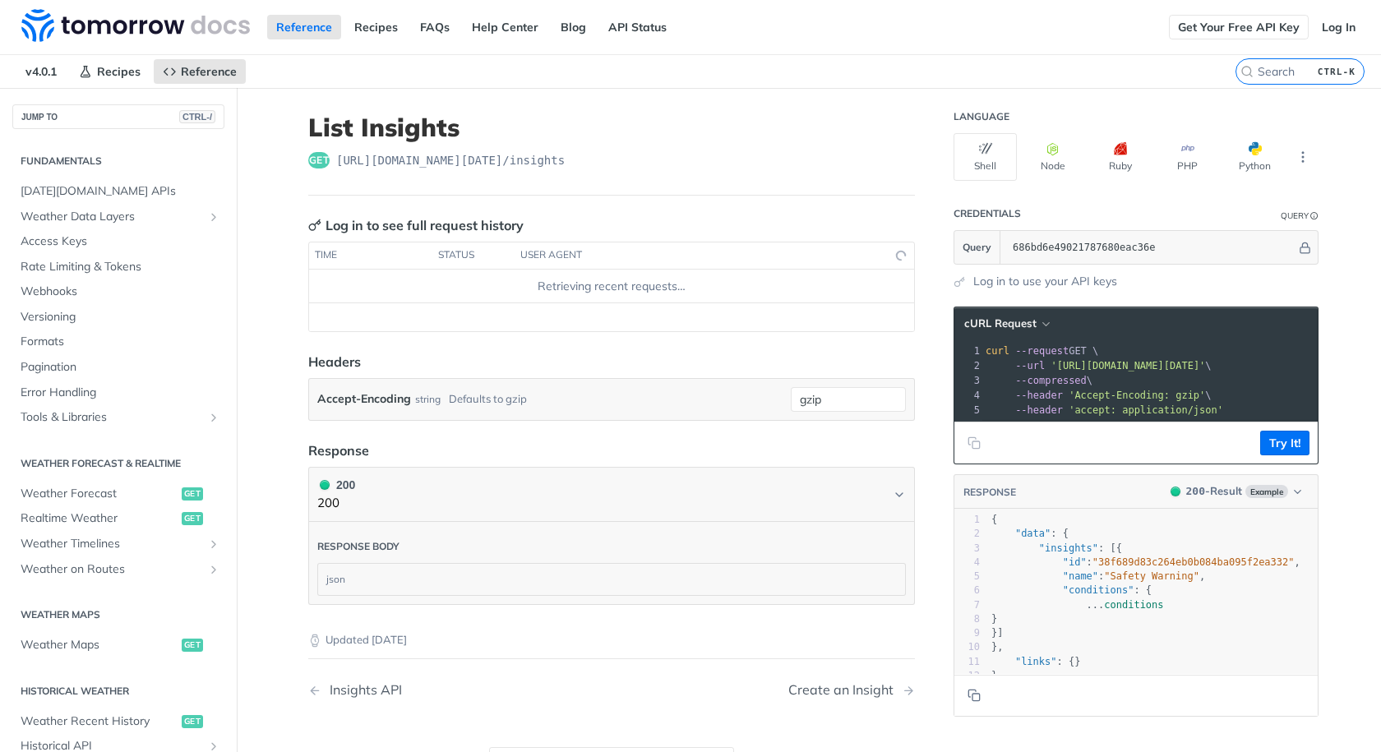
scroll to position [340, 0]
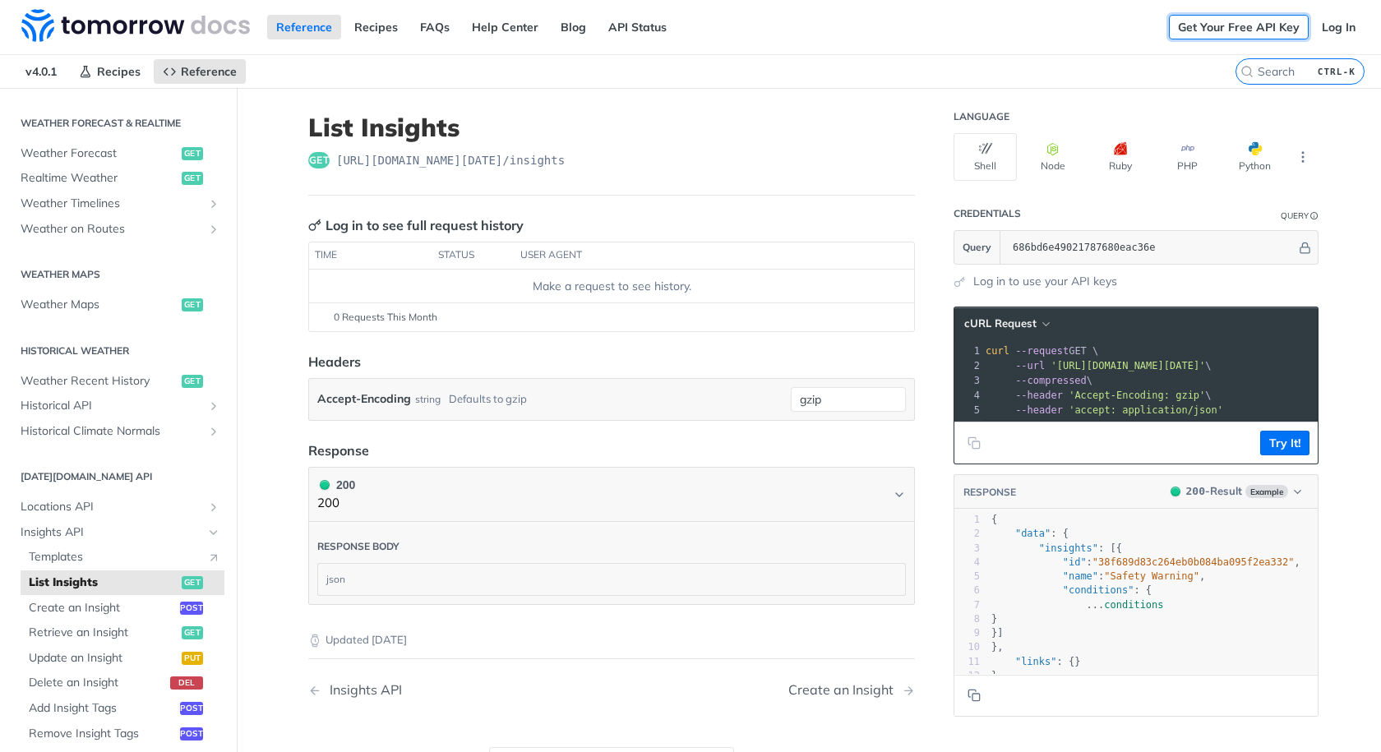
click at [1218, 27] on link "Get Your Free API Key" at bounding box center [1239, 27] width 140 height 25
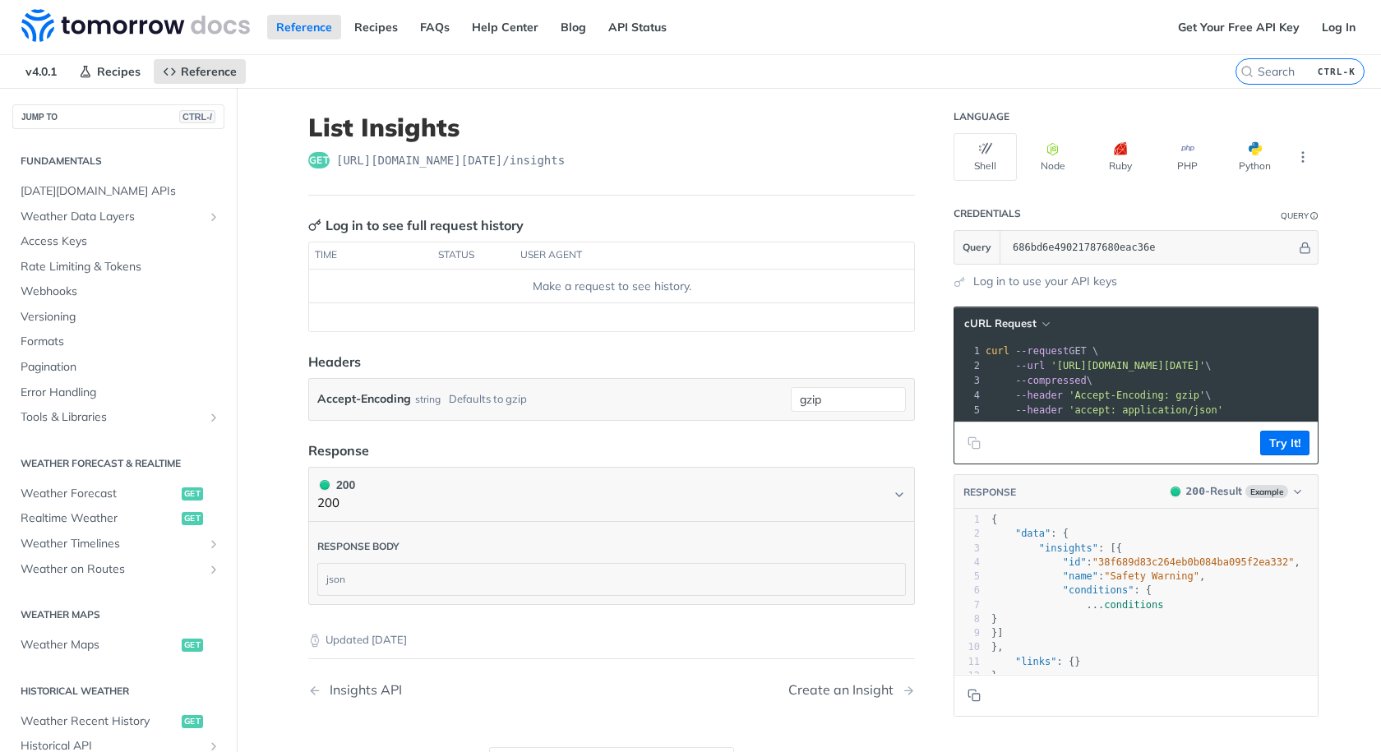
scroll to position [340, 0]
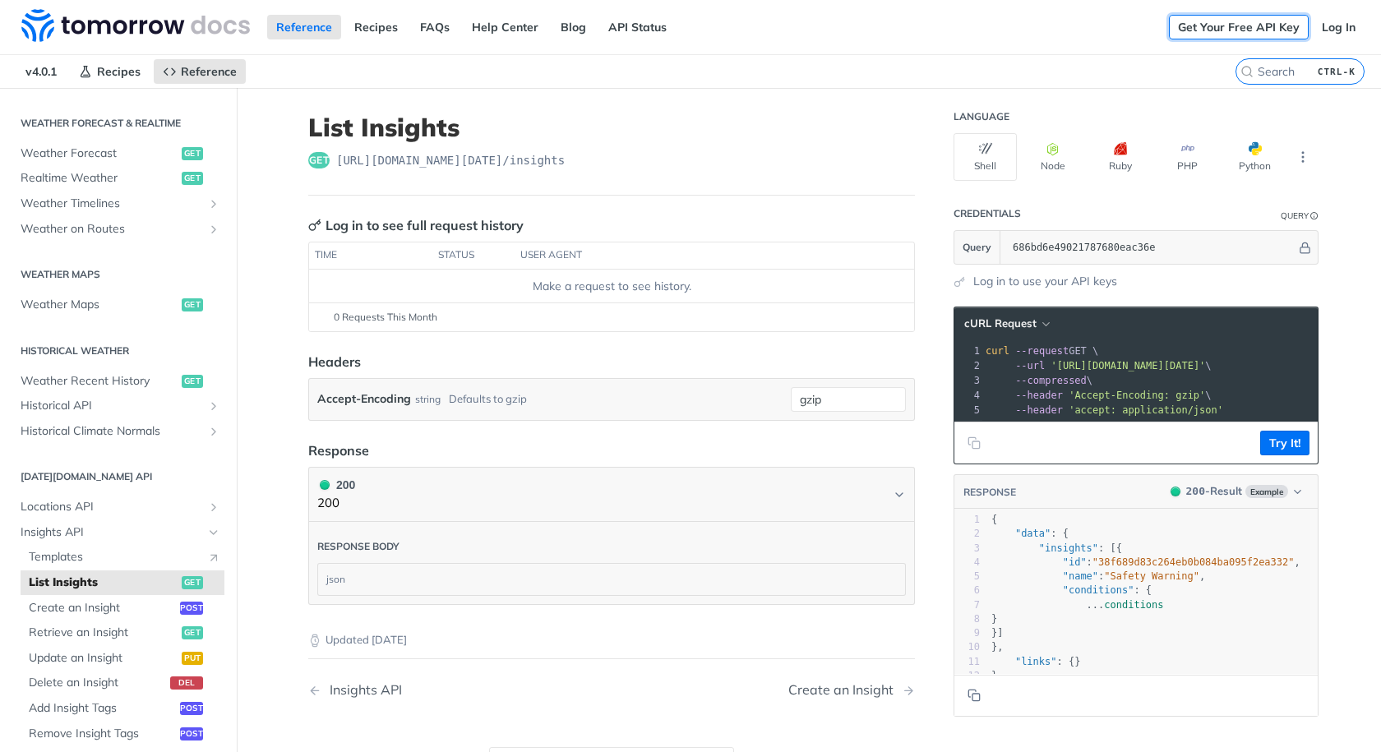
click at [1228, 24] on link "Get Your Free API Key" at bounding box center [1239, 27] width 140 height 25
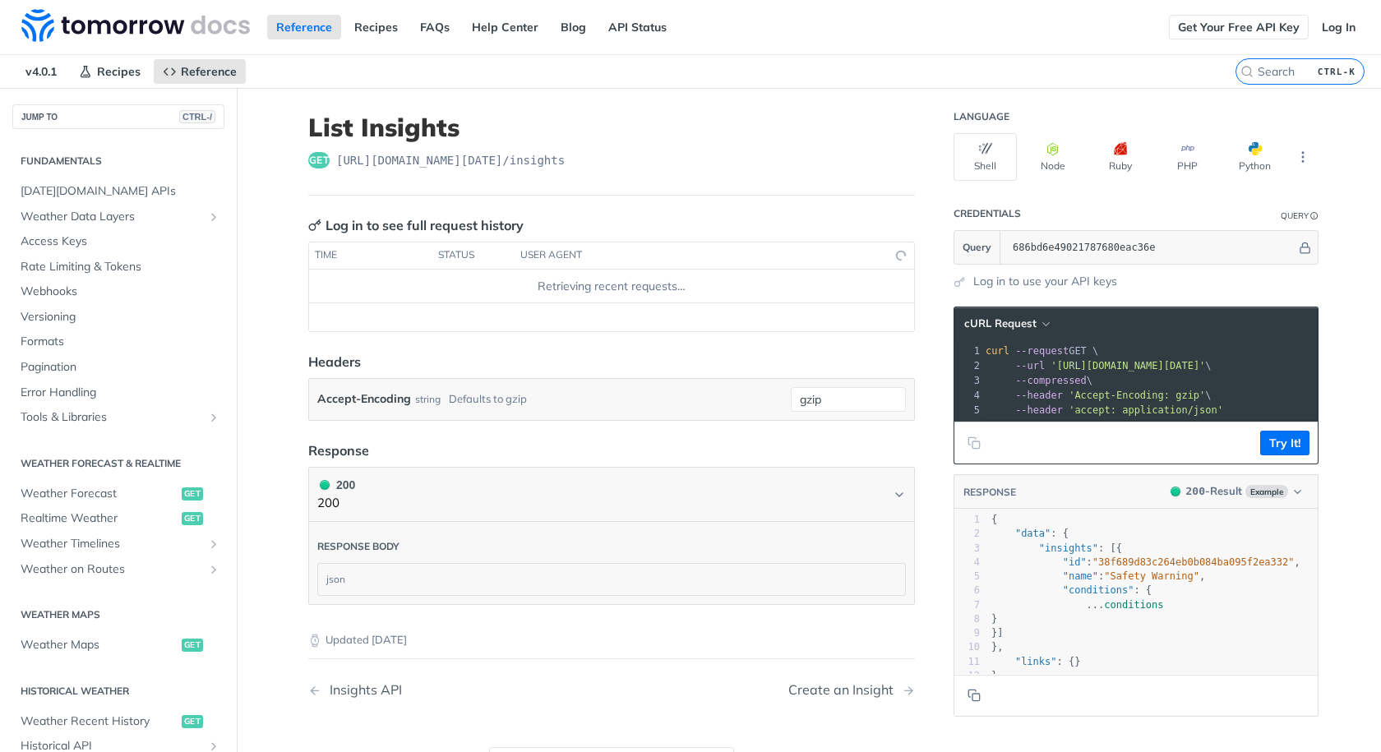
scroll to position [340, 0]
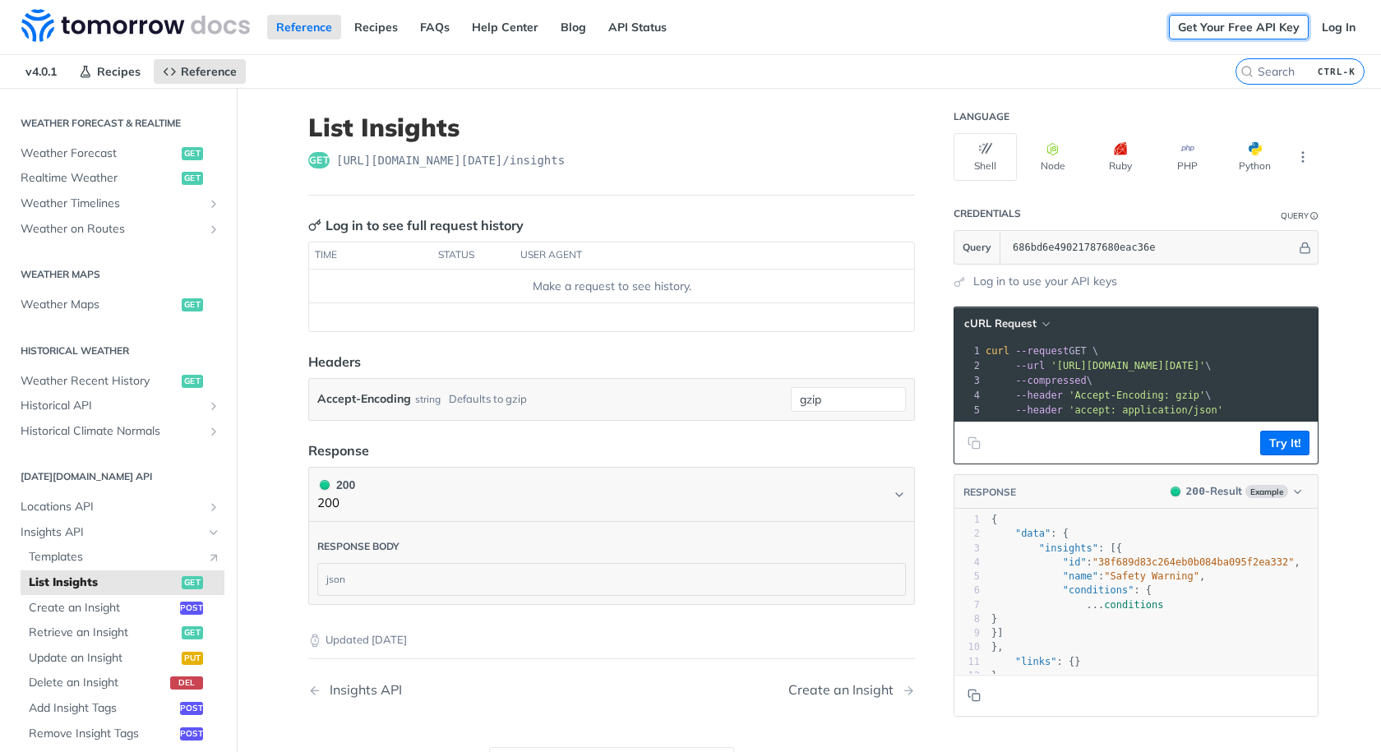
click at [1212, 22] on link "Get Your Free API Key" at bounding box center [1239, 27] width 140 height 25
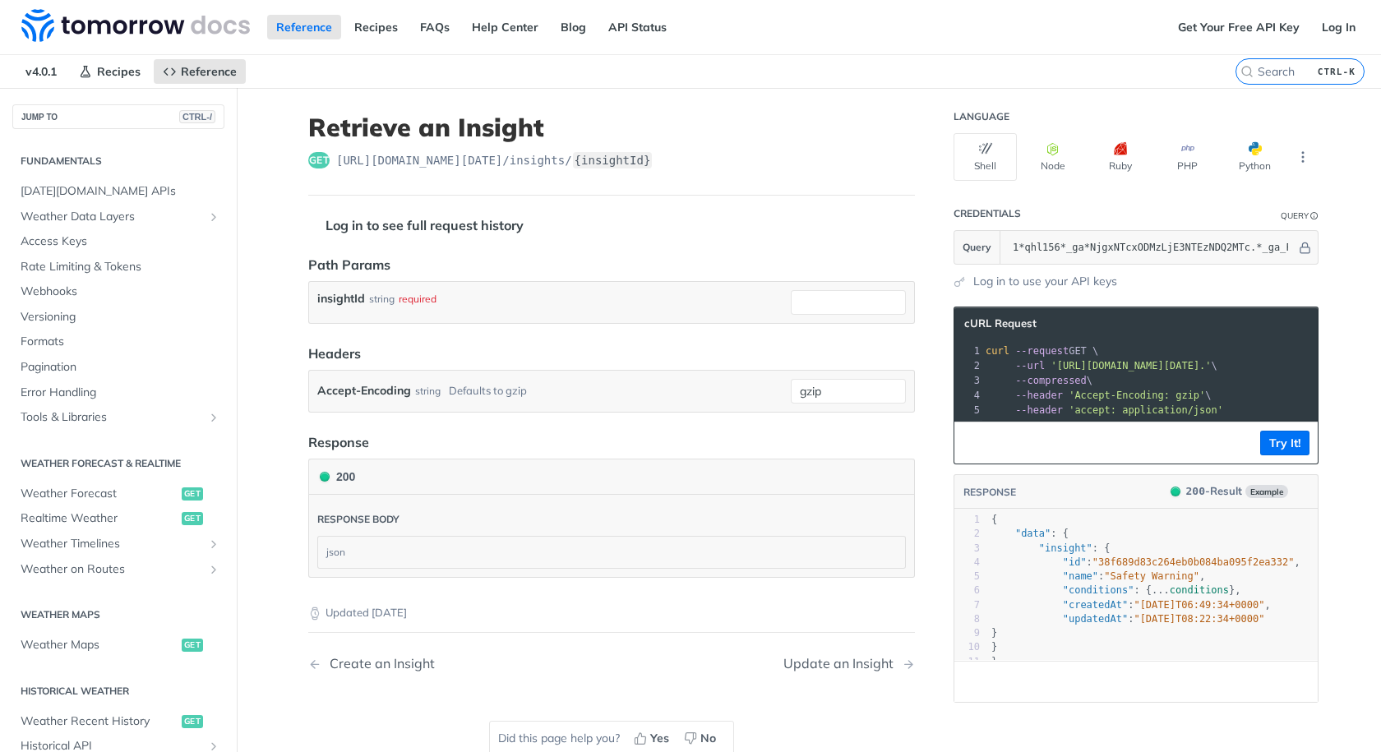
scroll to position [340, 0]
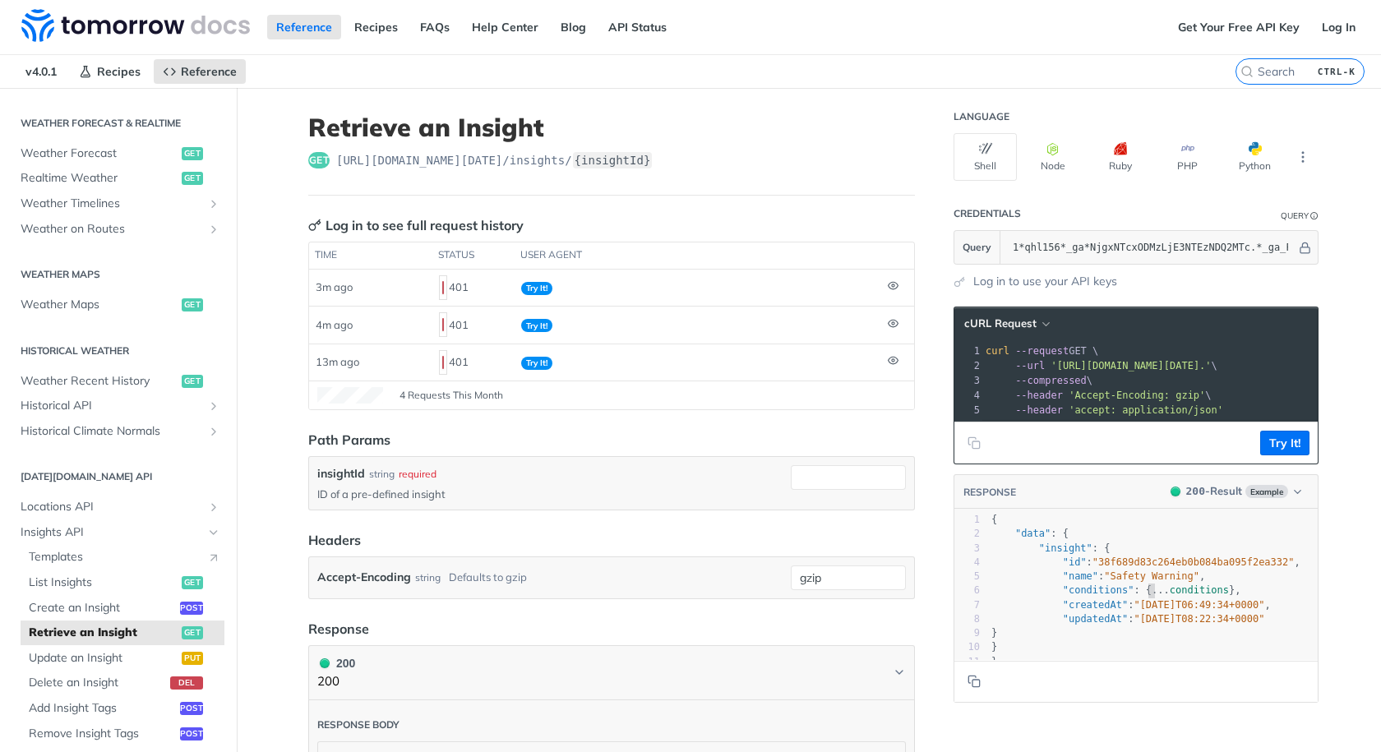
click at [1152, 596] on span "..." at bounding box center [1161, 591] width 18 height 12
type textarea "{..."
click at [1152, 596] on span "..." at bounding box center [1161, 591] width 18 height 12
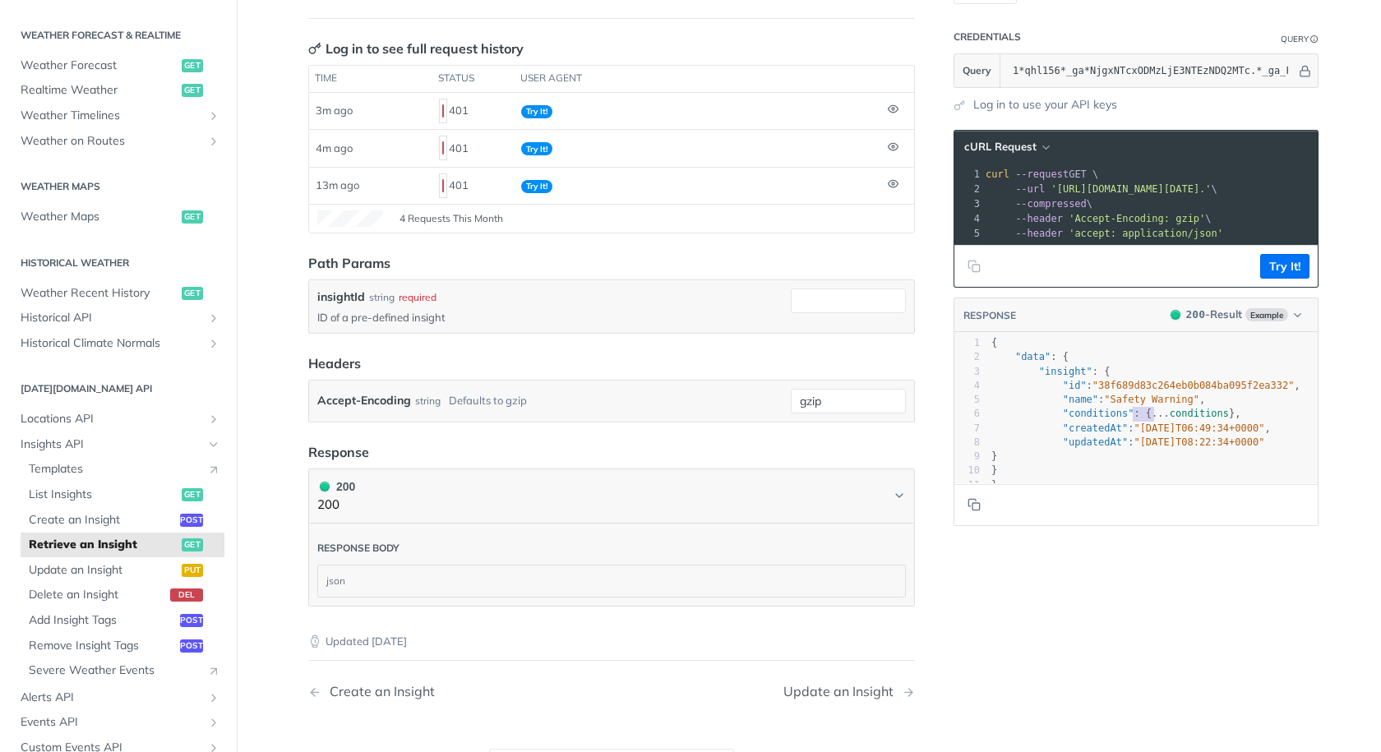
scroll to position [252, 0]
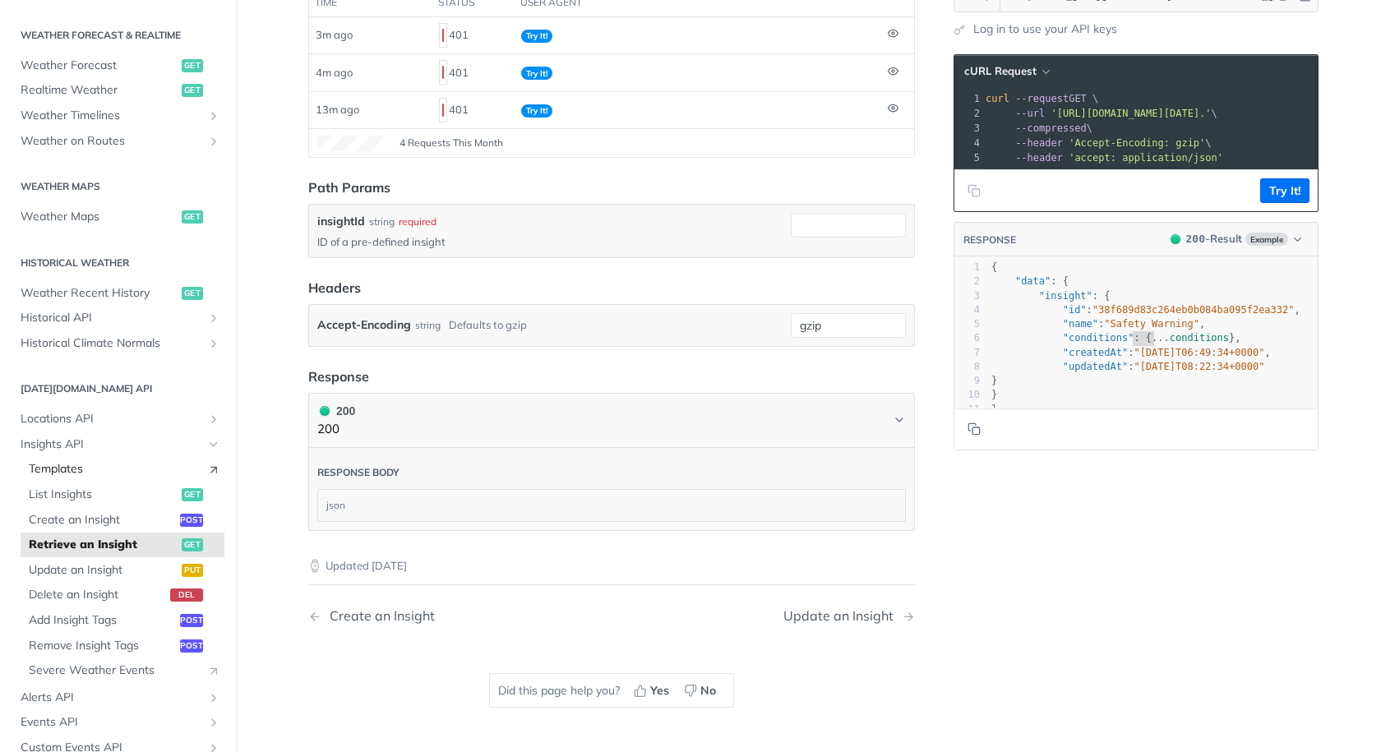
click at [67, 467] on span "Templates" at bounding box center [114, 469] width 170 height 16
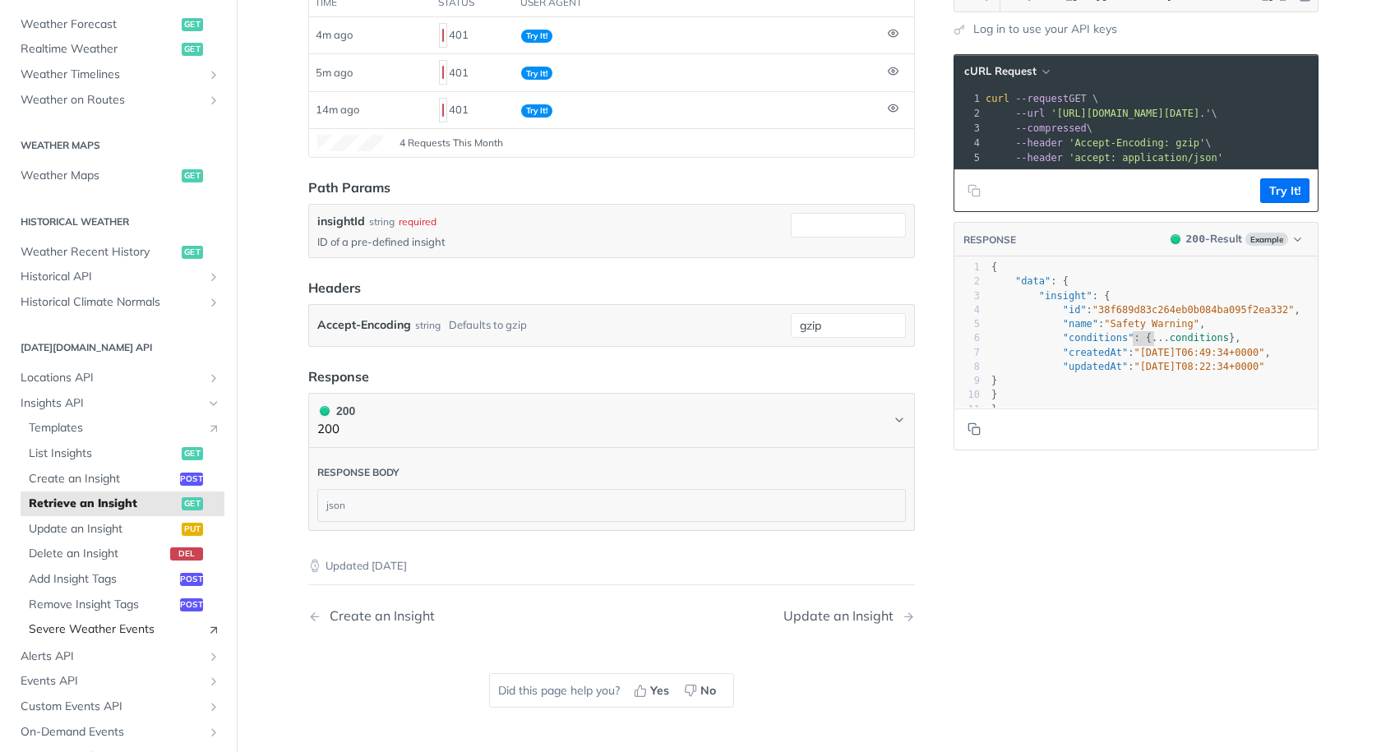
click at [99, 636] on span "Severe Weather Events" at bounding box center [114, 630] width 170 height 16
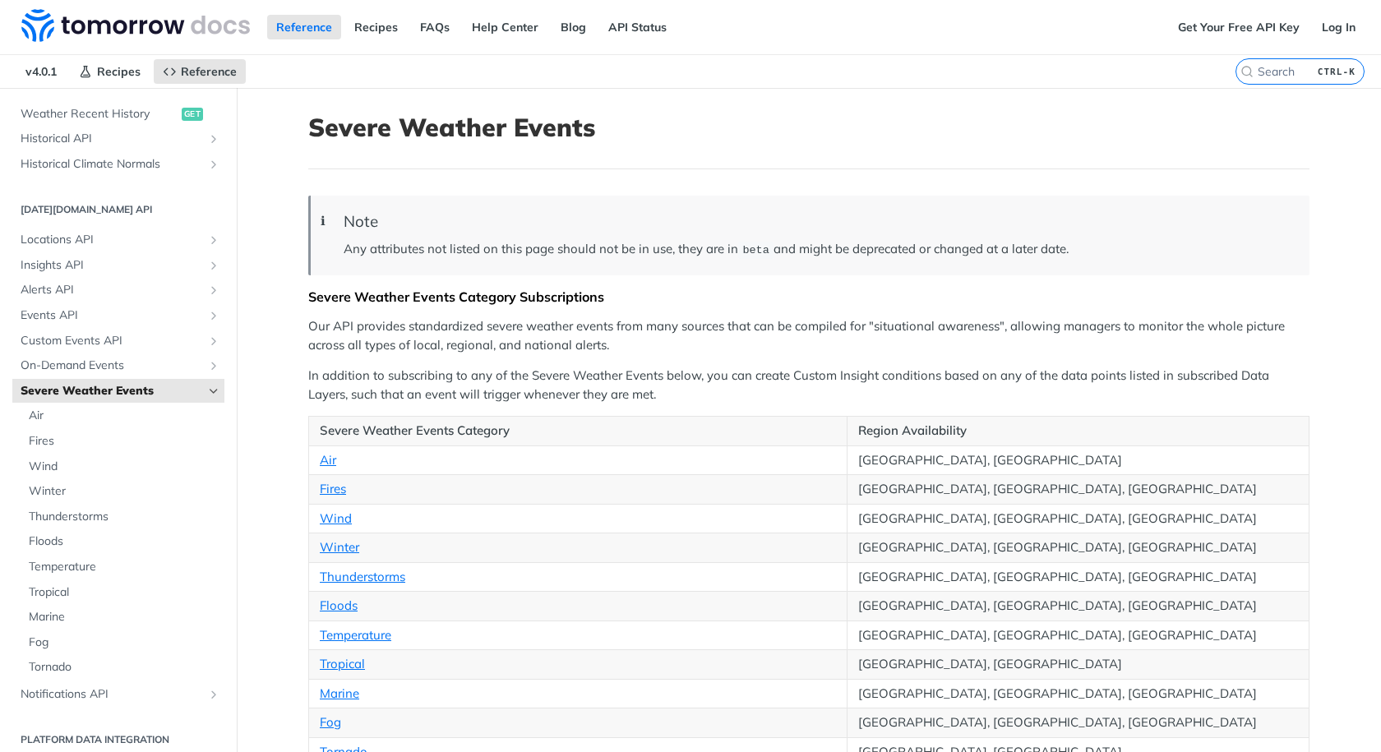
scroll to position [618, 0]
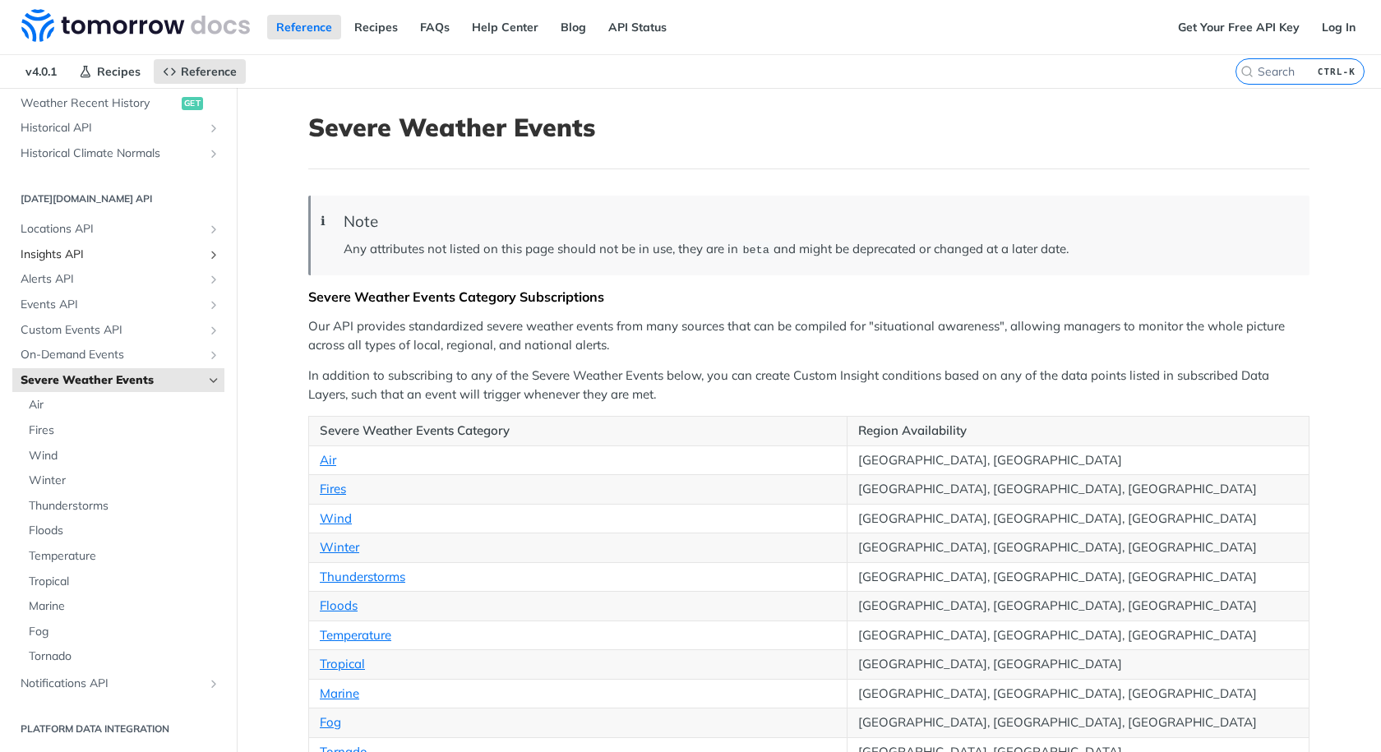
click at [117, 258] on span "Insights API" at bounding box center [112, 255] width 183 height 16
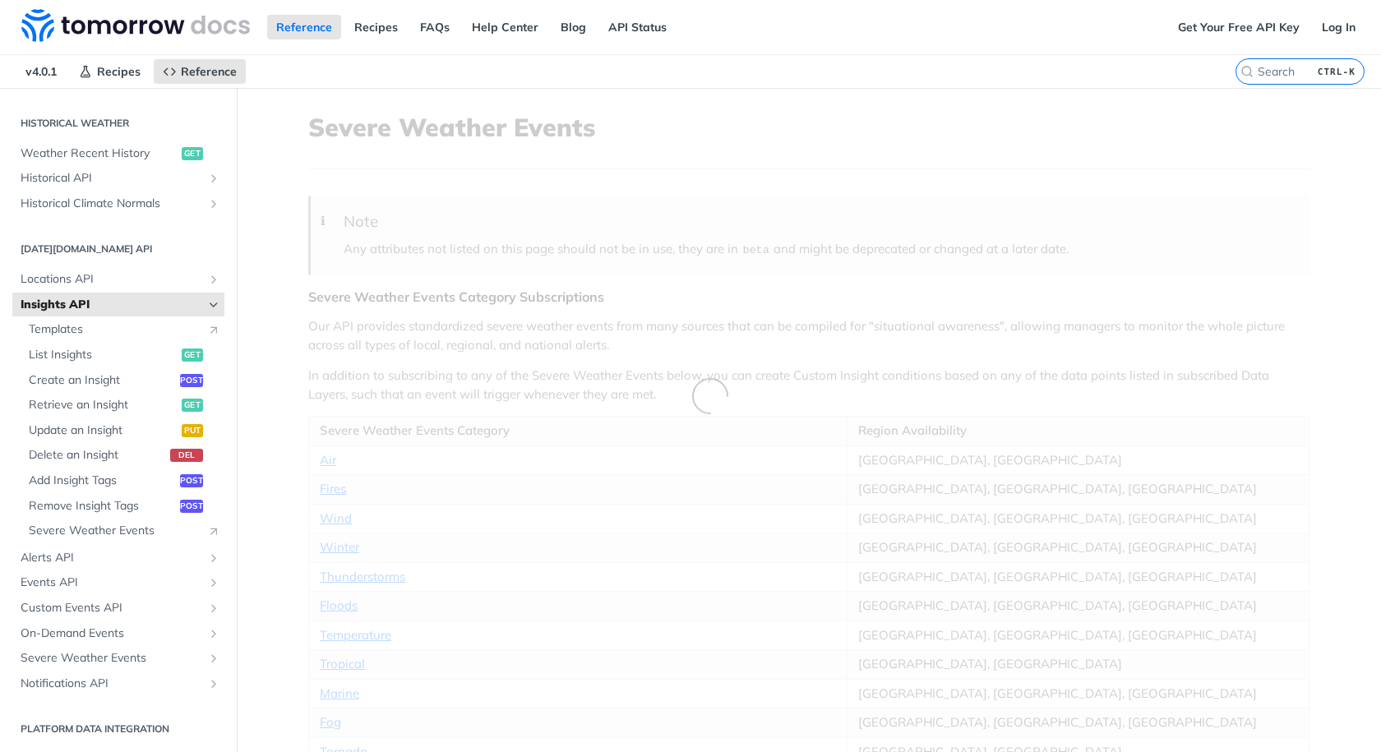
scroll to position [568, 0]
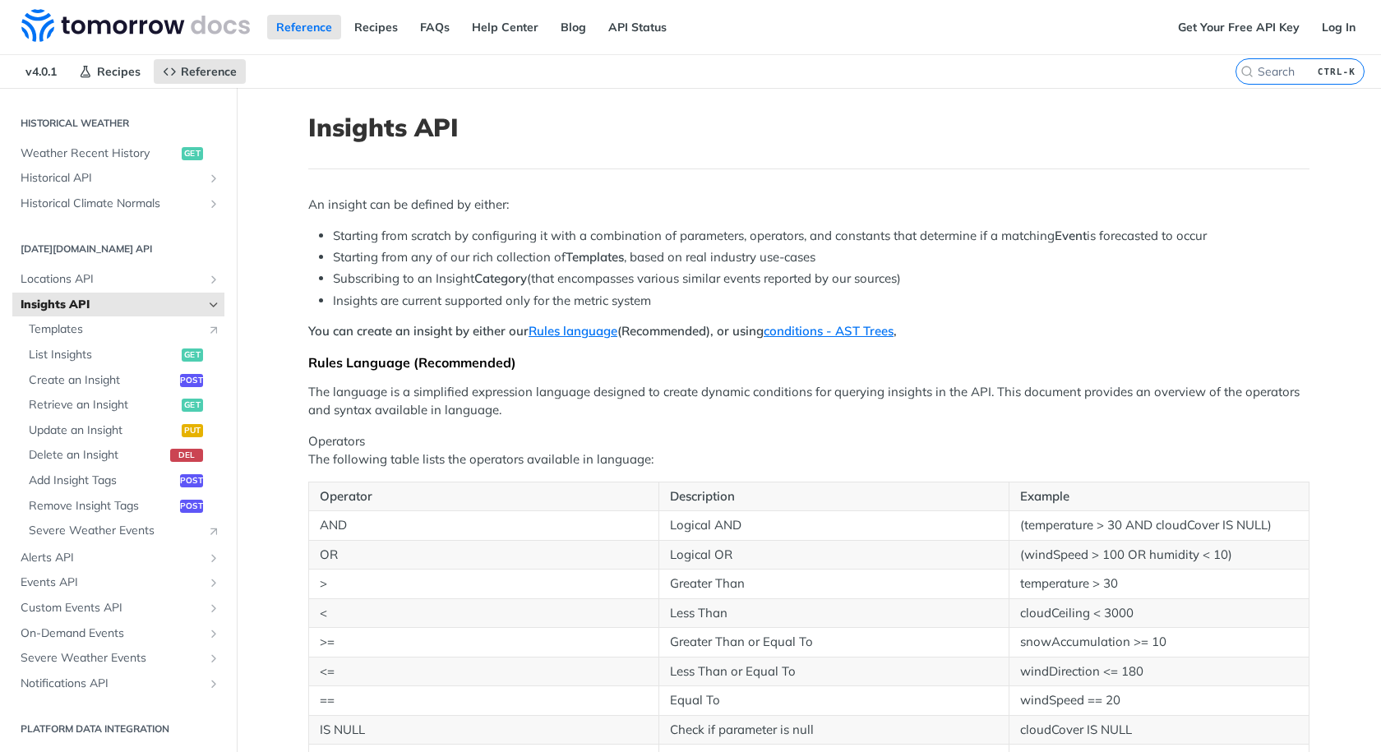
click at [101, 302] on span "Insights API" at bounding box center [112, 305] width 183 height 16
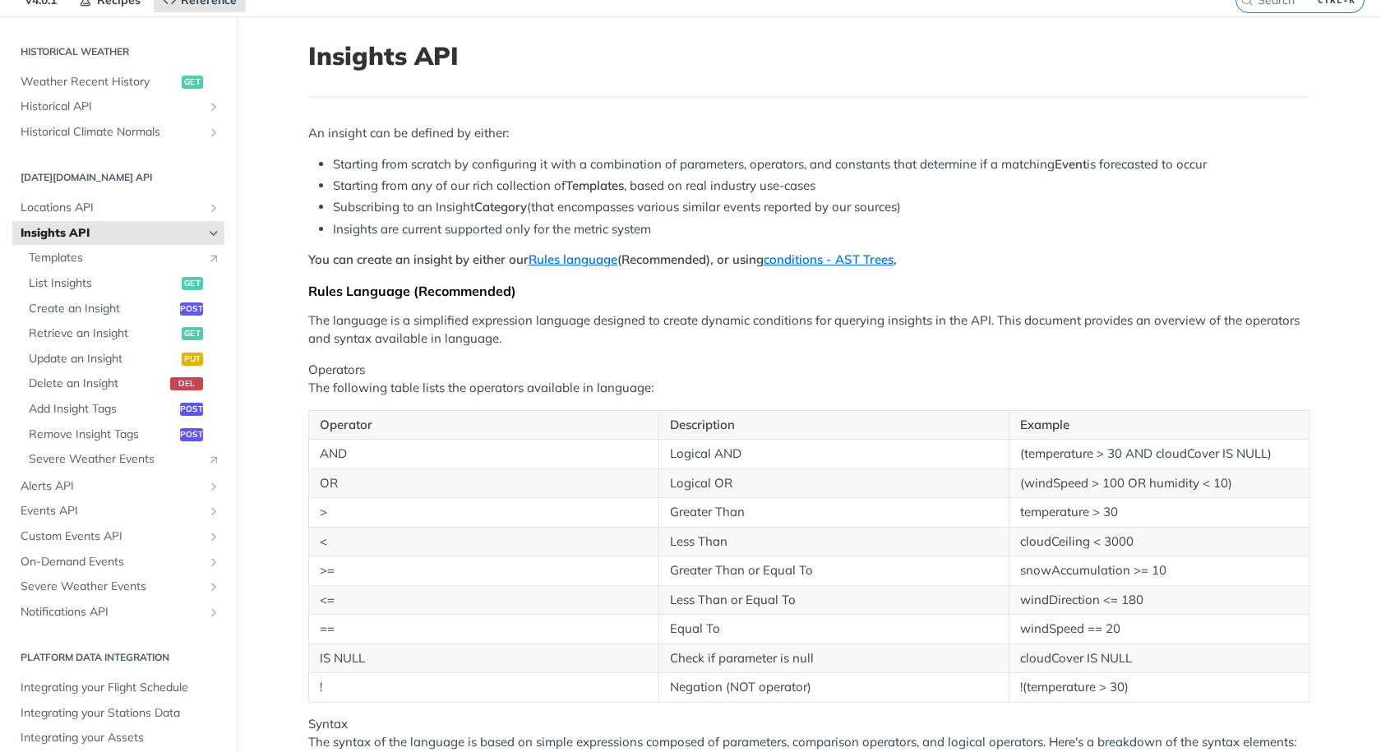
scroll to position [71, 0]
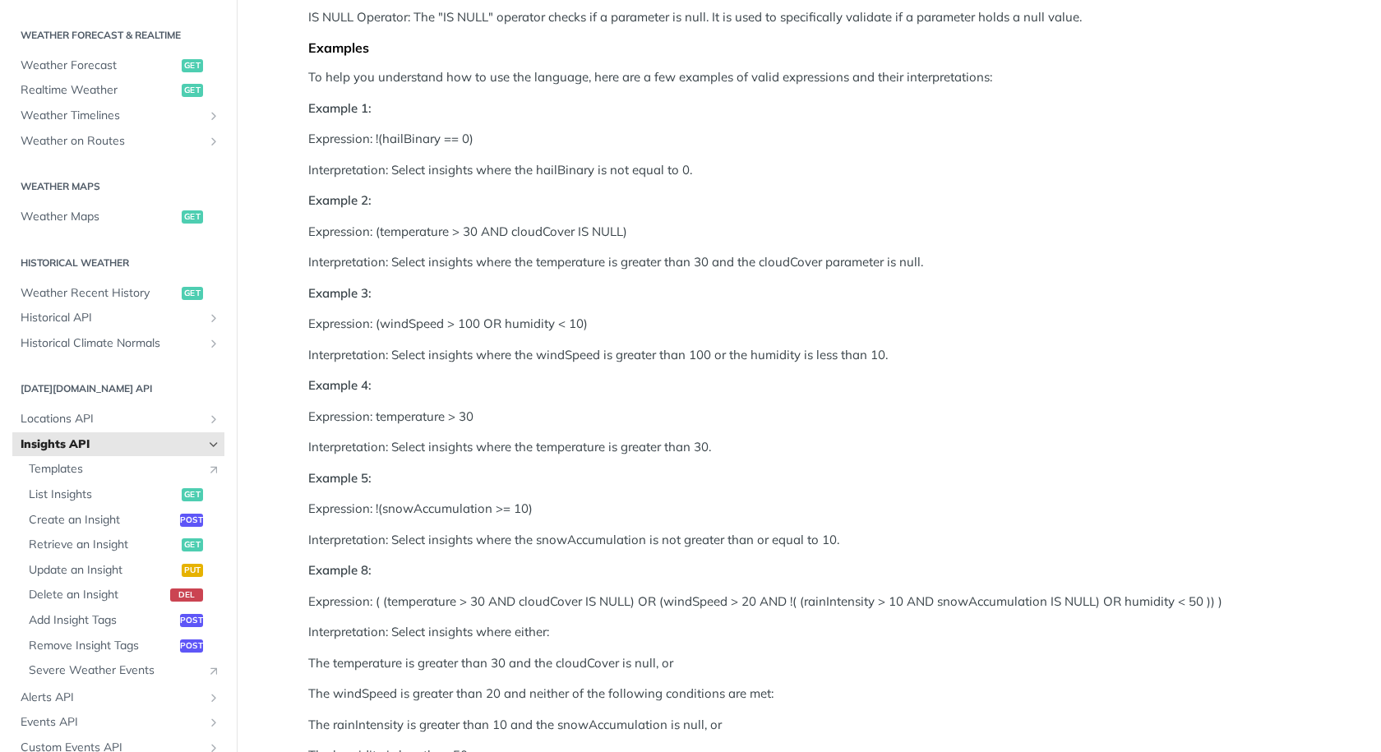
scroll to position [1008, 0]
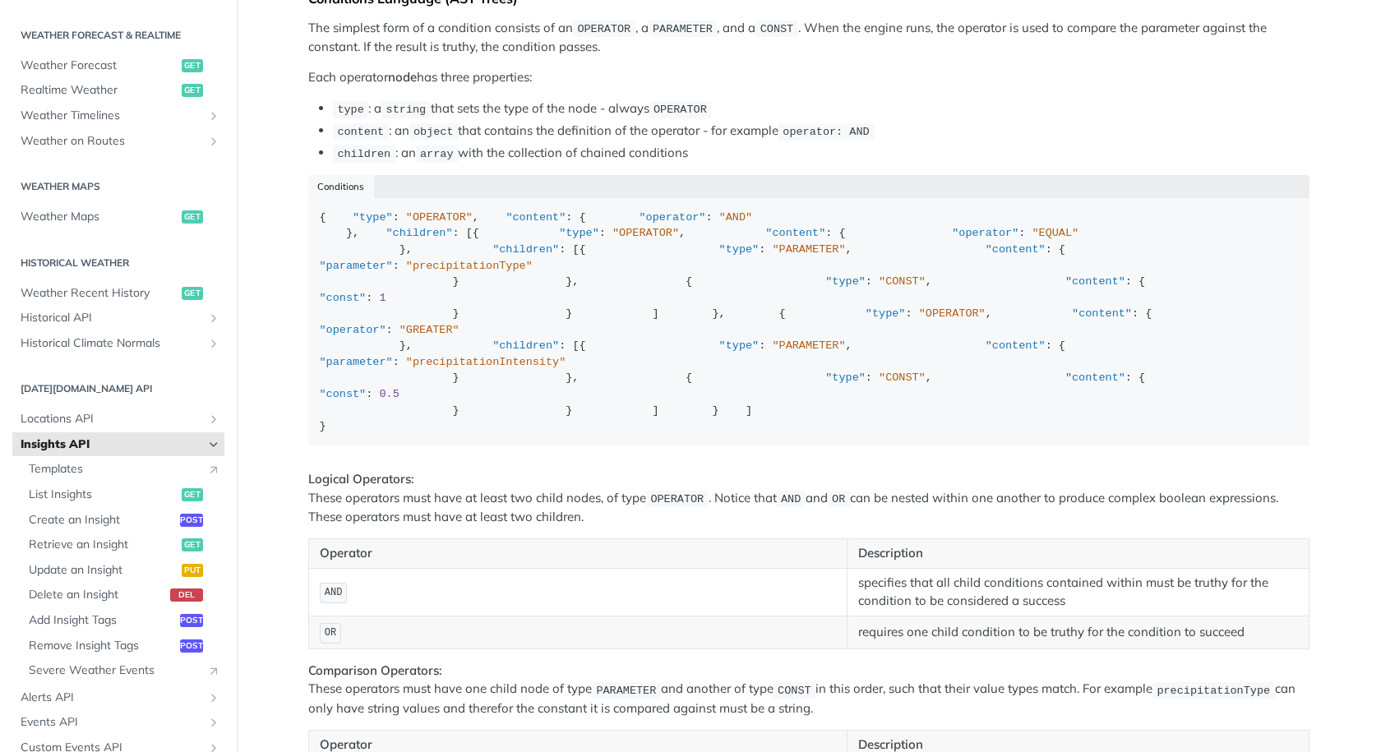
scroll to position [1773, 0]
click at [87, 500] on span "List Insights" at bounding box center [103, 495] width 149 height 16
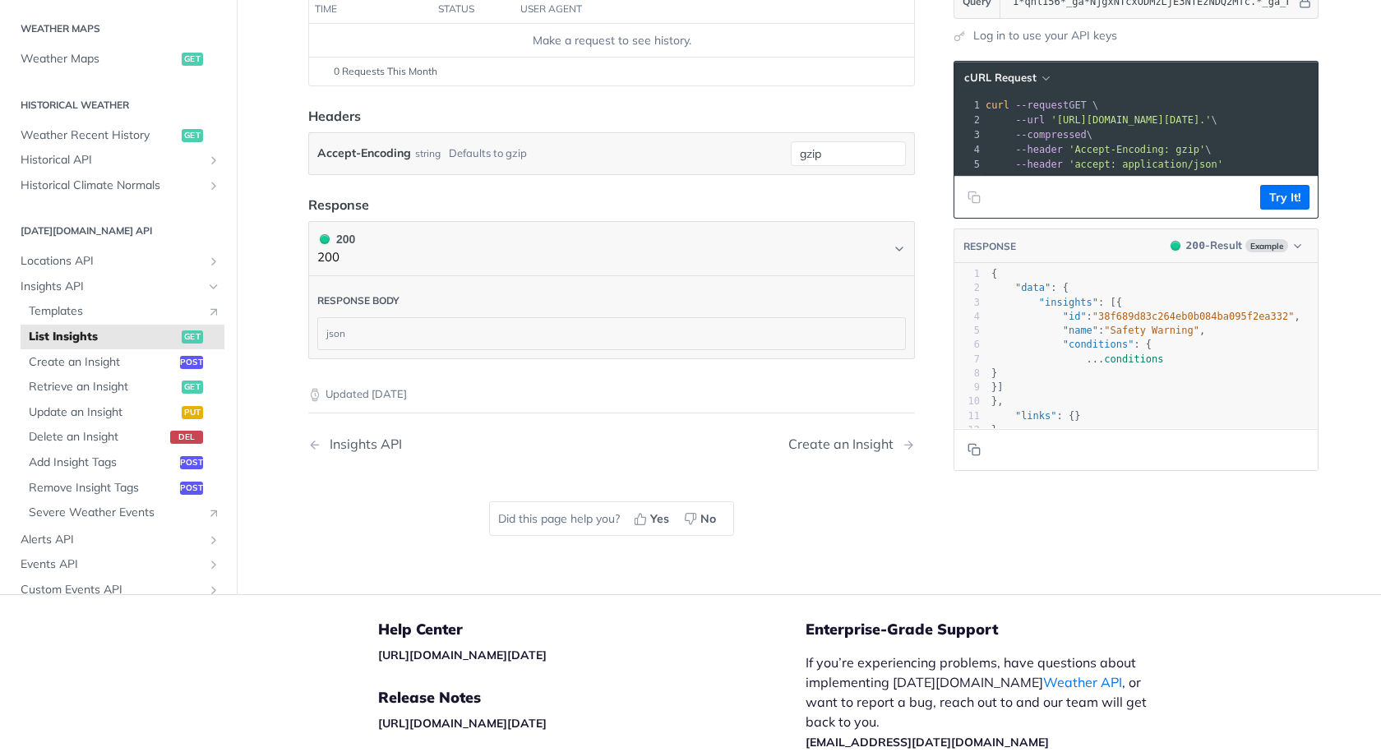
scroll to position [243, 0]
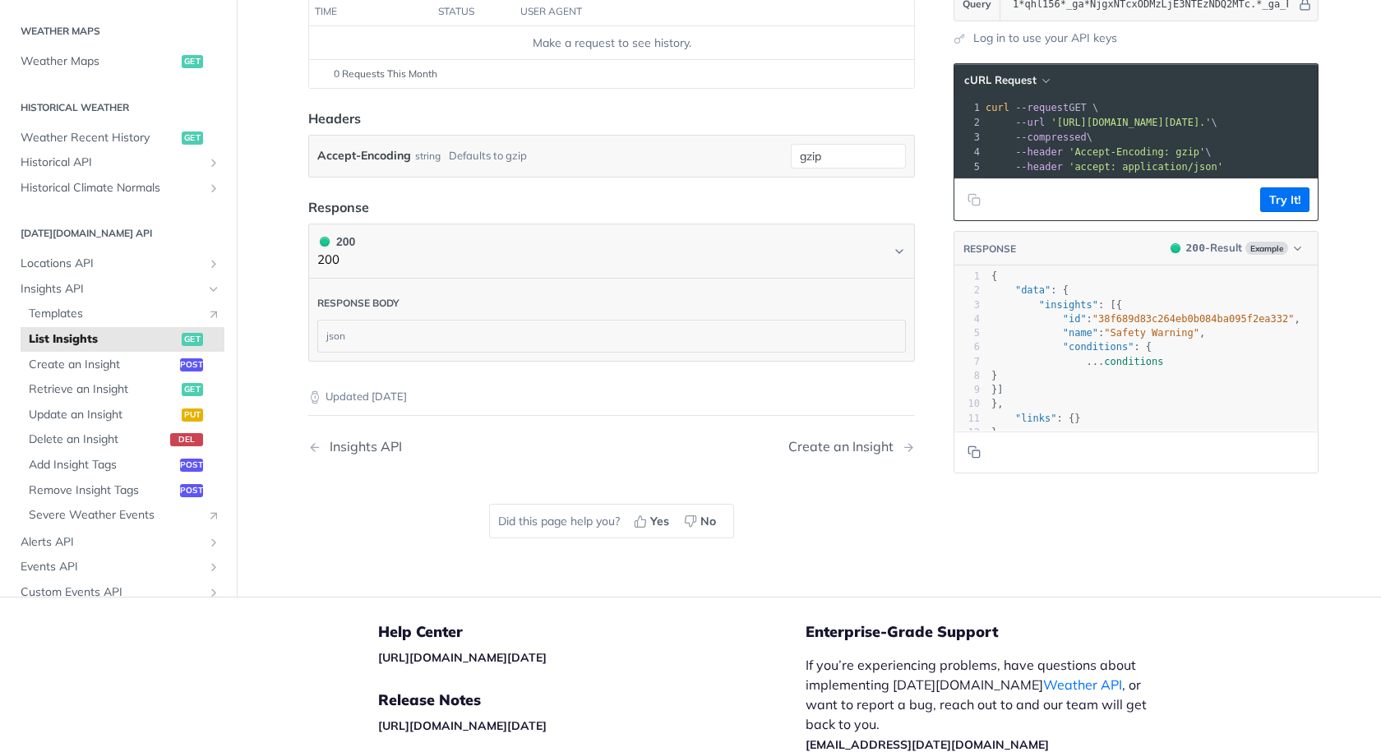
click at [1110, 368] on span "conditions" at bounding box center [1133, 362] width 59 height 12
type textarea "conditions"
click at [1110, 368] on span "conditions" at bounding box center [1133, 362] width 59 height 12
click at [1154, 369] on pre "... conditions" at bounding box center [1159, 362] width 342 height 14
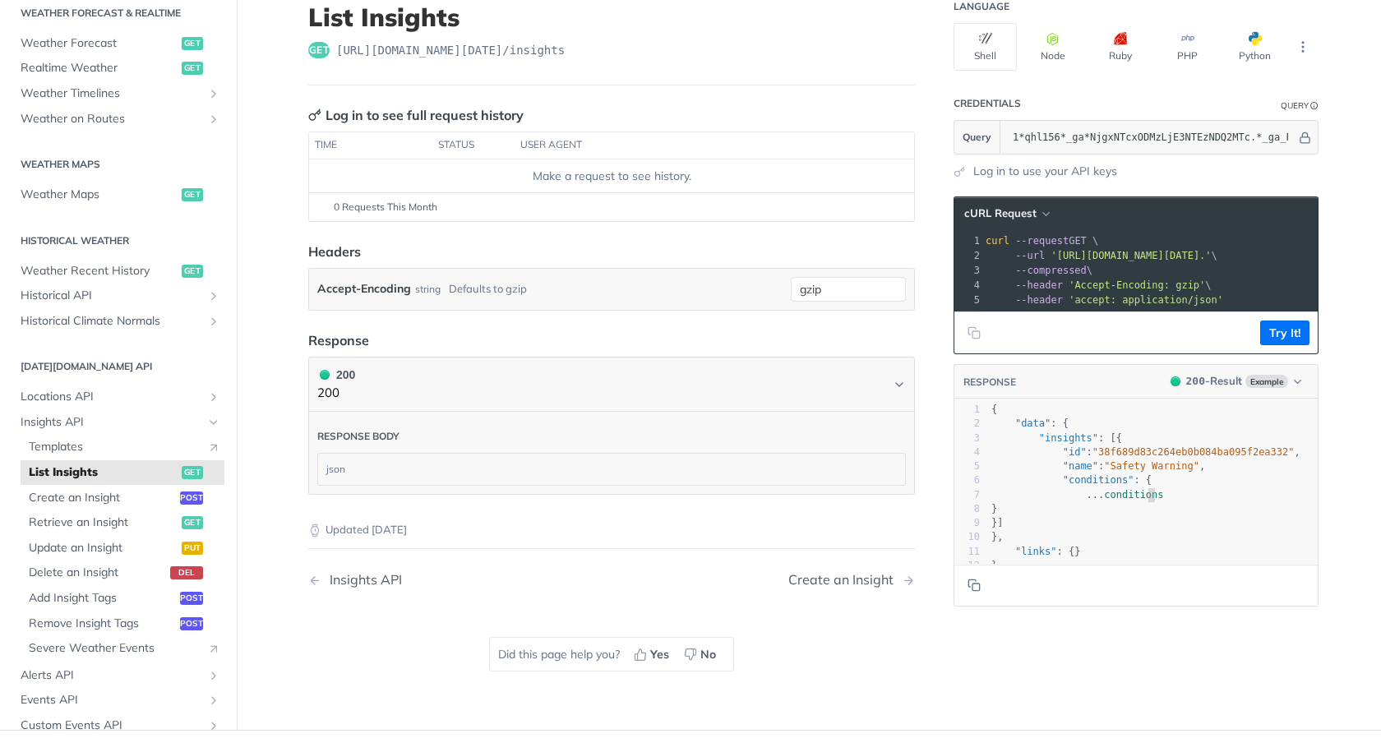
scroll to position [0, 0]
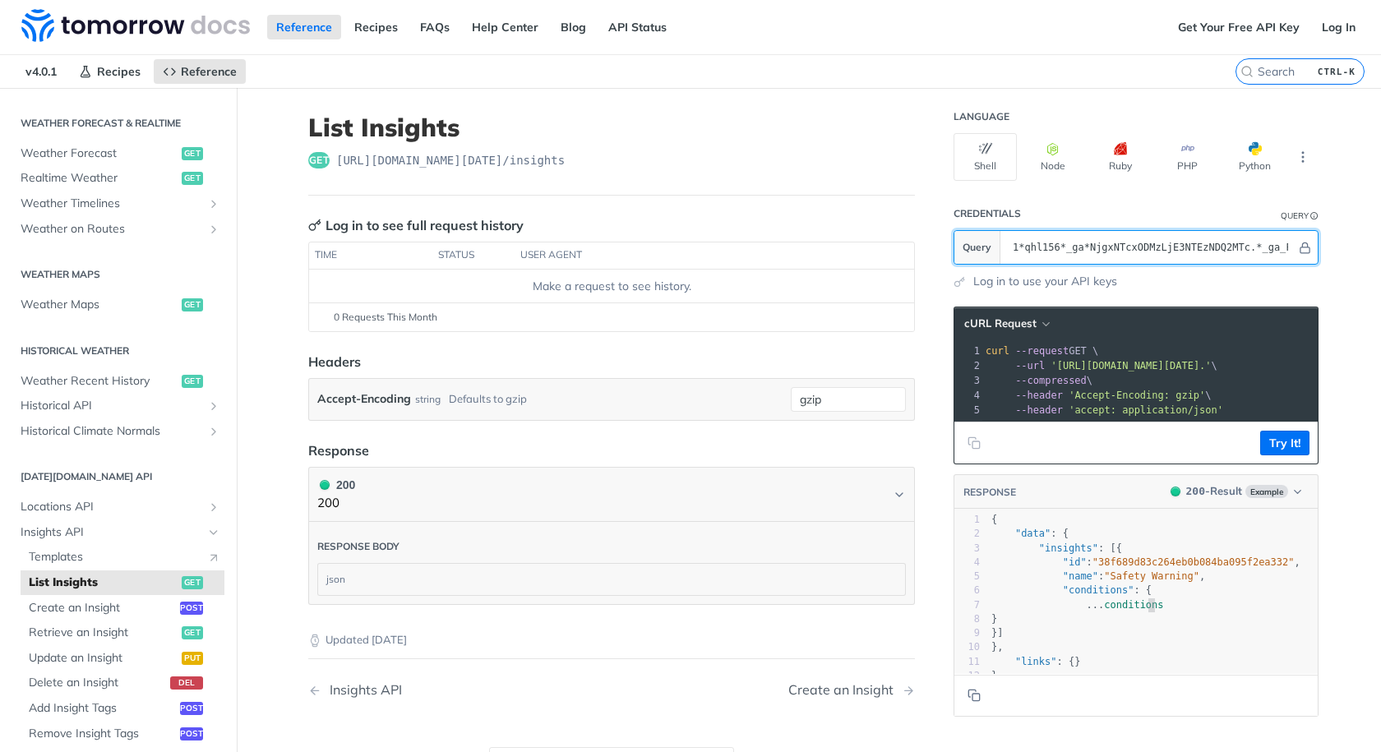
click at [1116, 244] on input "1*qhl156*_ga*NjgxNTcxODMzLjE3NTEzNDQ2MTc.*_ga_FYZPGBJRTX*czE3NTg4OTY4NTEkbzEzJG…" at bounding box center [1151, 247] width 292 height 33
